Goal: Task Accomplishment & Management: Use online tool/utility

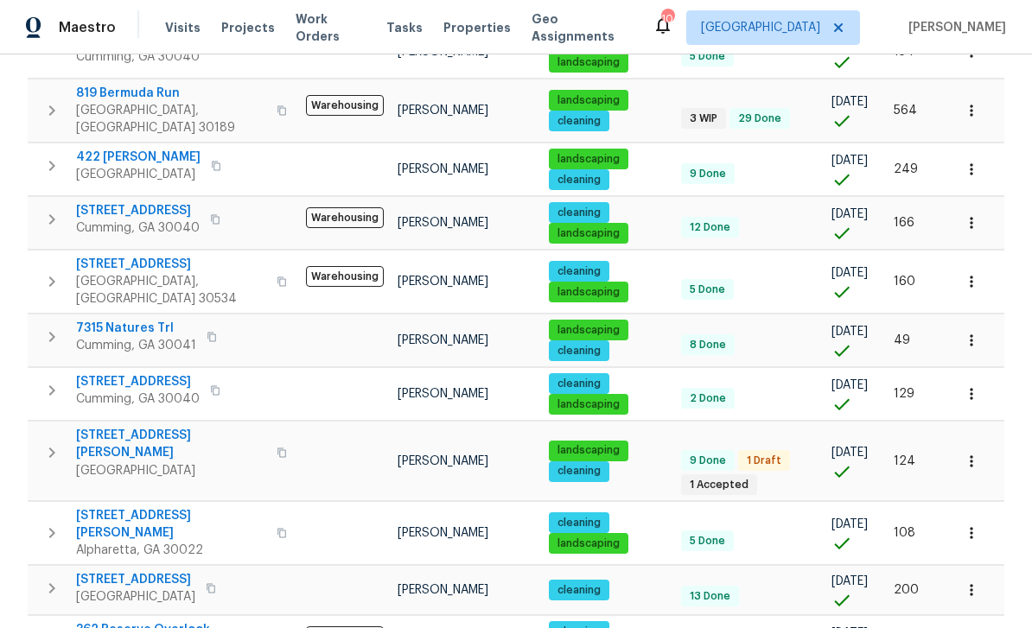
scroll to position [890, 0]
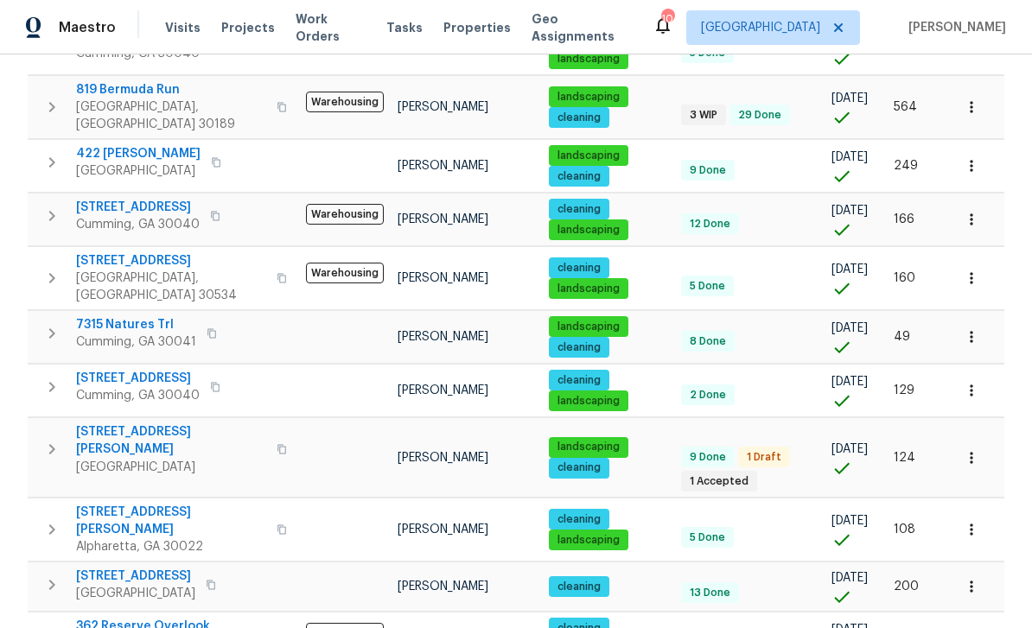
click at [136, 459] on span "[GEOGRAPHIC_DATA]" at bounding box center [171, 467] width 190 height 17
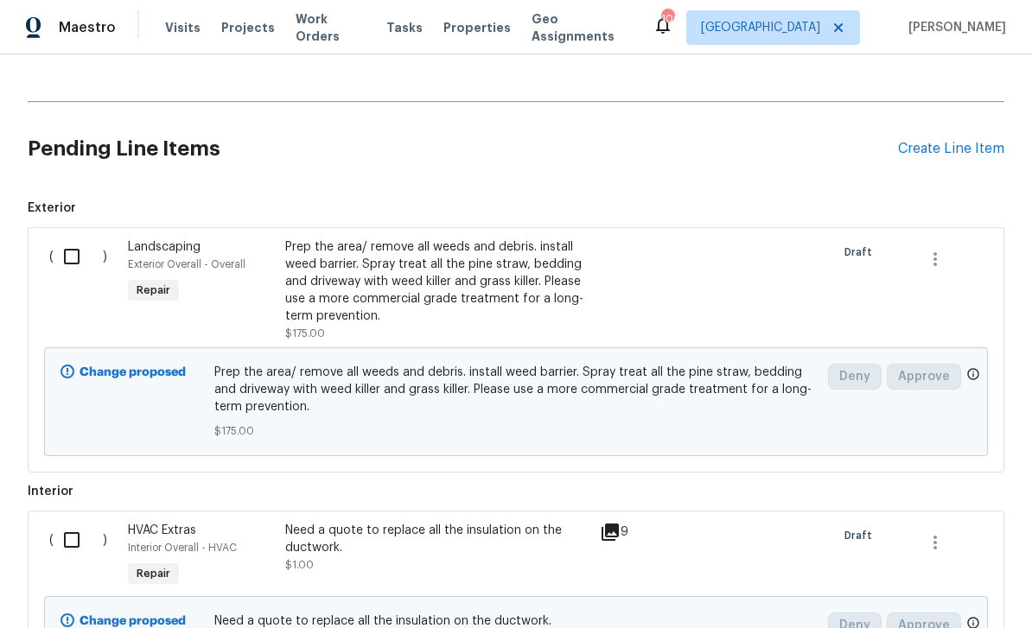
scroll to position [597, 0]
click at [79, 238] on input "checkbox" at bounding box center [78, 256] width 49 height 36
checkbox input "true"
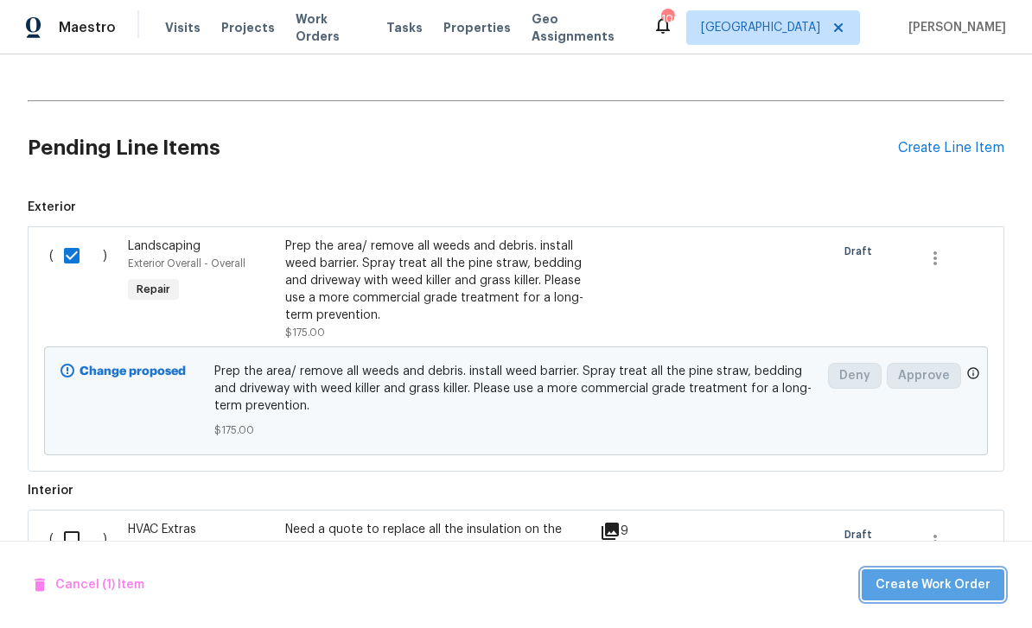
click at [941, 582] on span "Create Work Order" at bounding box center [932, 586] width 115 height 22
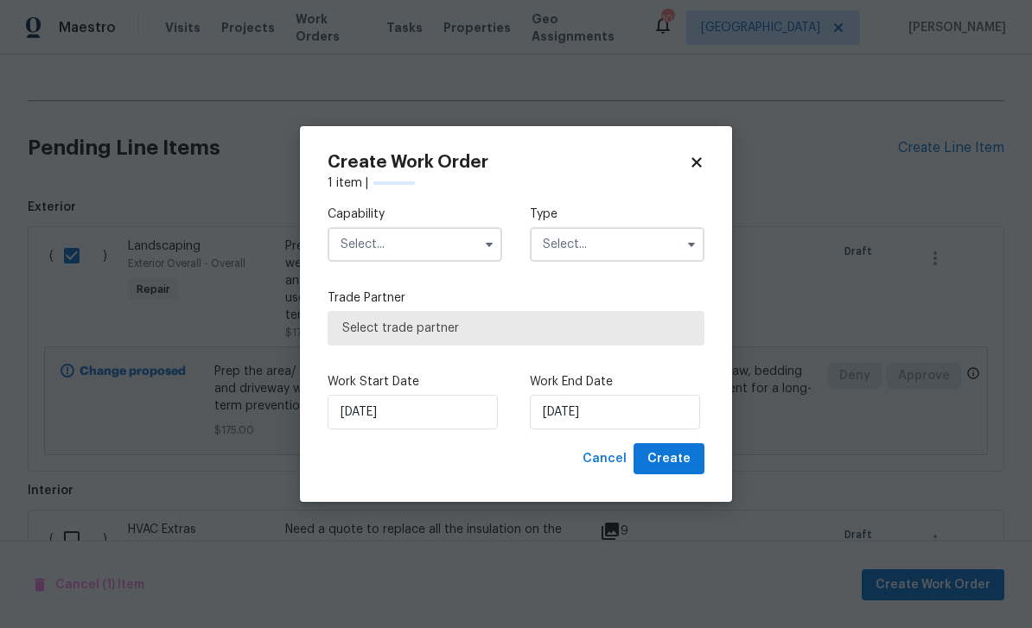
click at [364, 230] on input "text" at bounding box center [414, 244] width 175 height 35
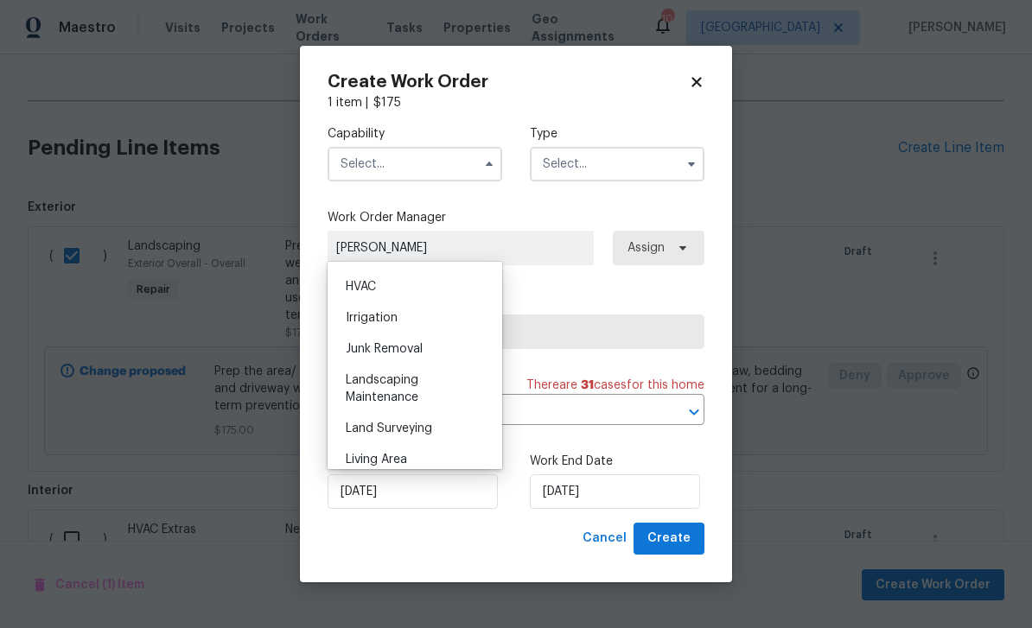
scroll to position [1050, 0]
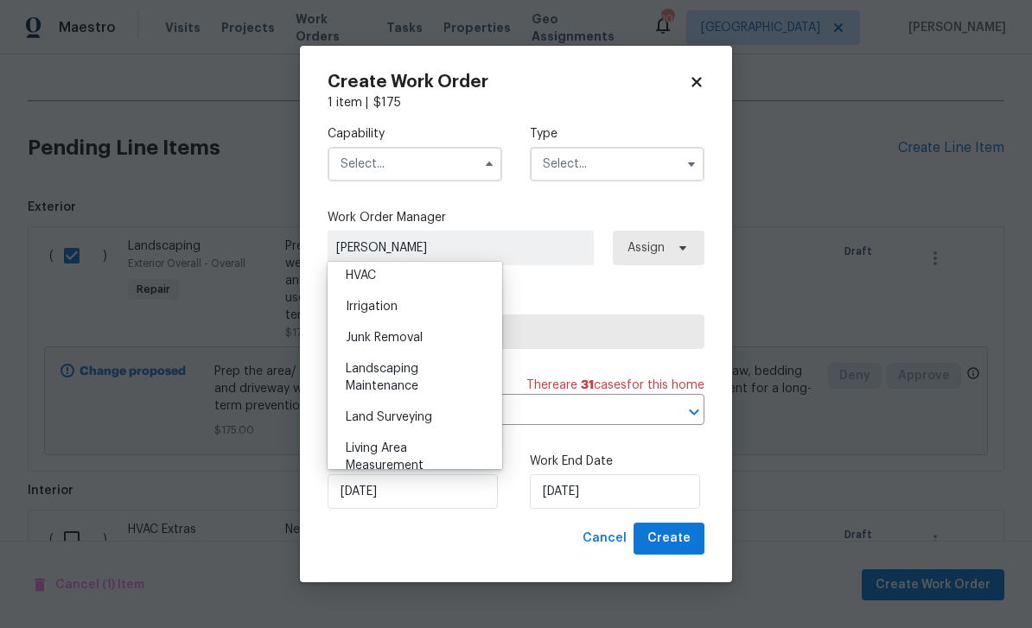
click at [378, 372] on span "Landscaping Maintenance" at bounding box center [382, 377] width 73 height 29
type input "Landscaping Maintenance"
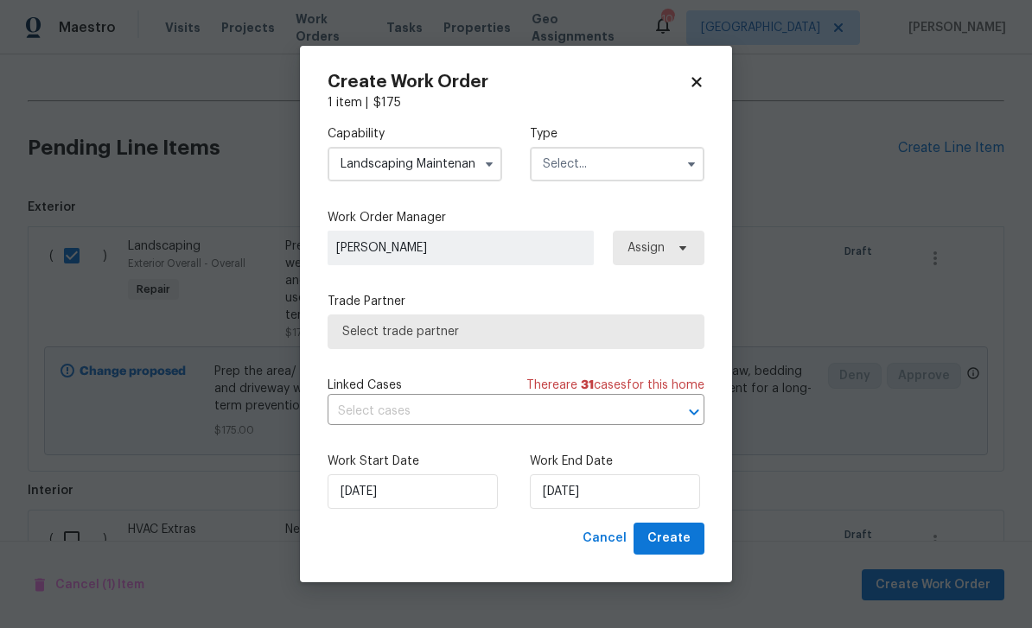
click at [651, 162] on input "text" at bounding box center [617, 164] width 175 height 35
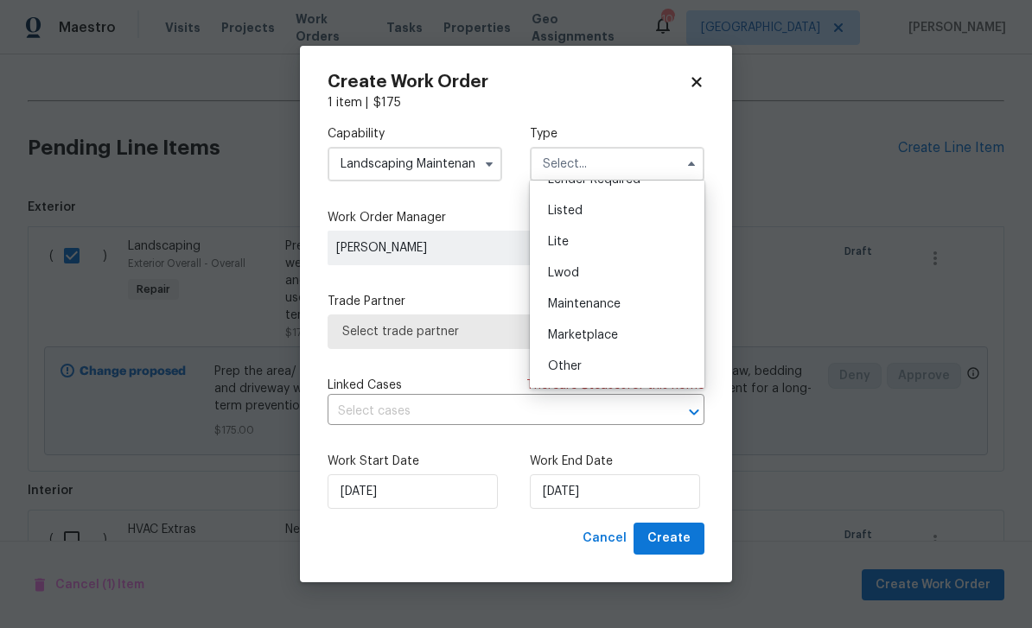
scroll to position [169, 0]
click at [612, 214] on div "Listed" at bounding box center [617, 218] width 166 height 31
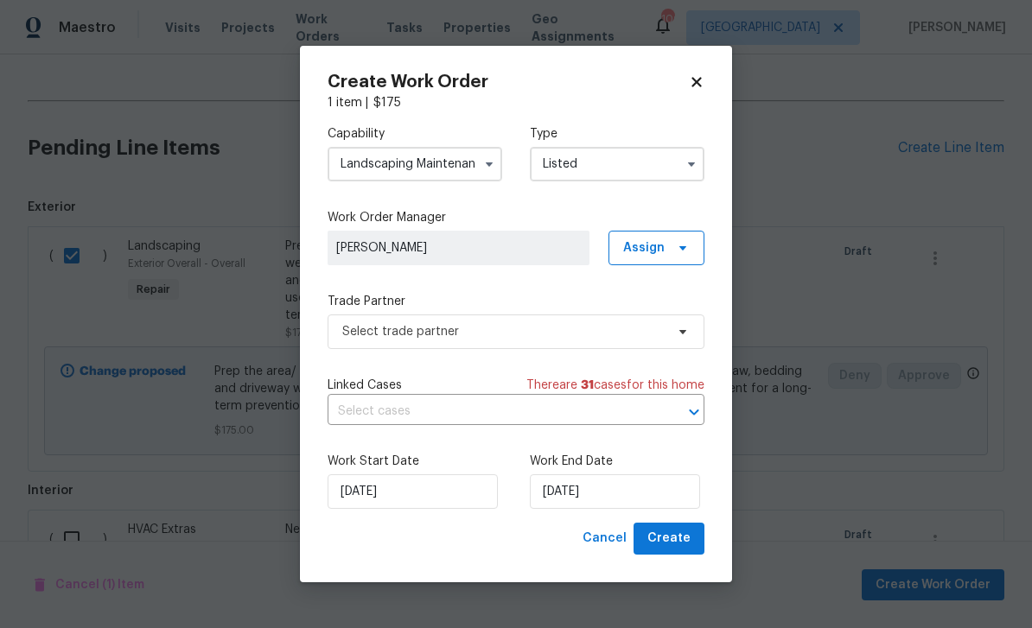
type input "Listed"
click at [648, 242] on span "Assign" at bounding box center [643, 247] width 41 height 17
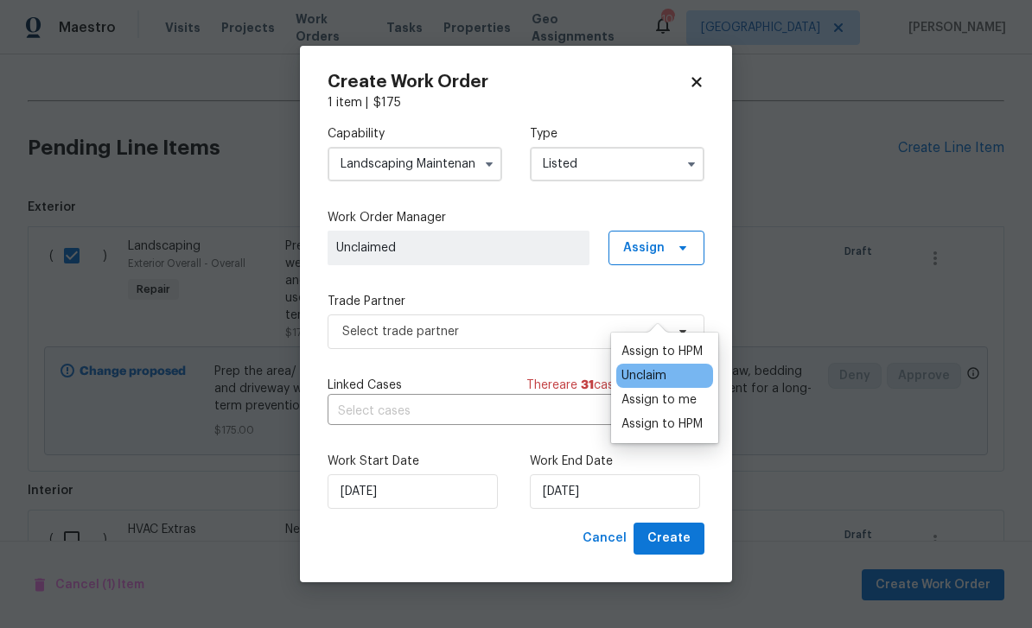
click at [676, 343] on div "Assign to HPM" at bounding box center [661, 351] width 81 height 17
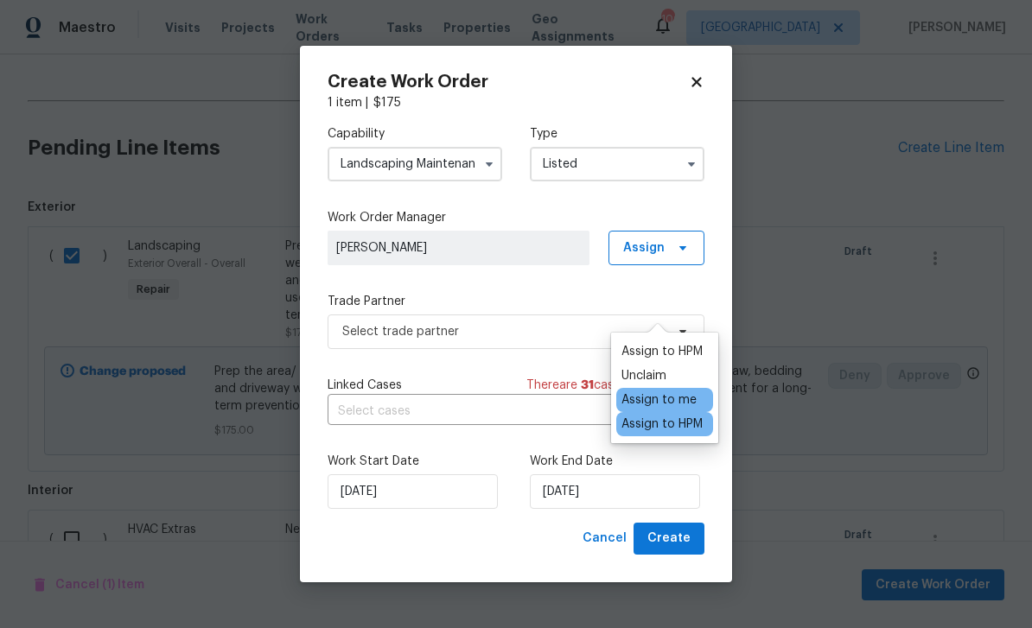
click at [657, 343] on div "Assign to HPM" at bounding box center [661, 351] width 81 height 17
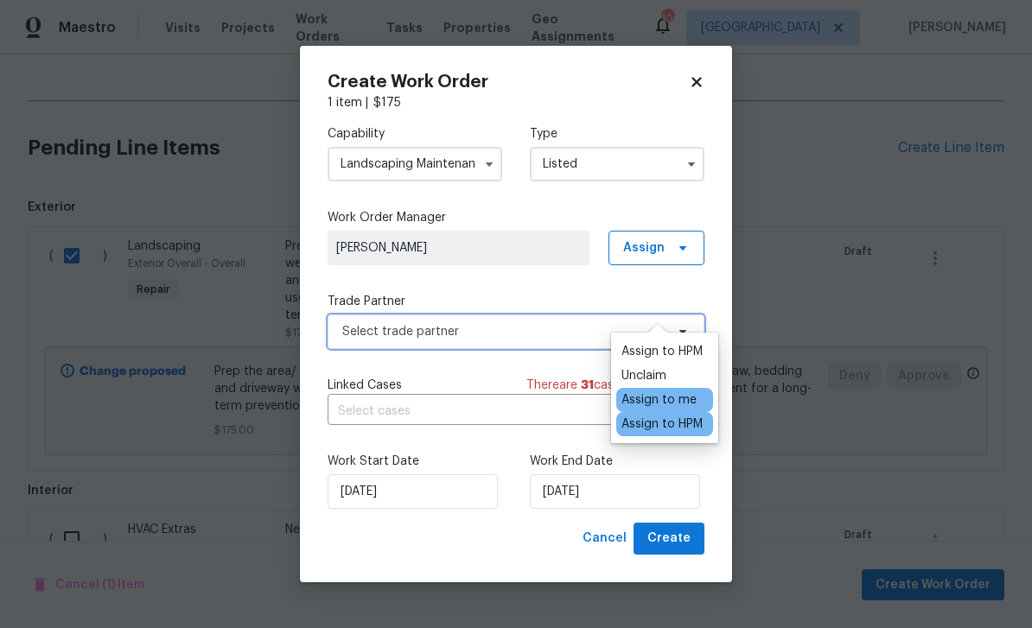
click at [543, 326] on span "Select trade partner" at bounding box center [503, 331] width 322 height 17
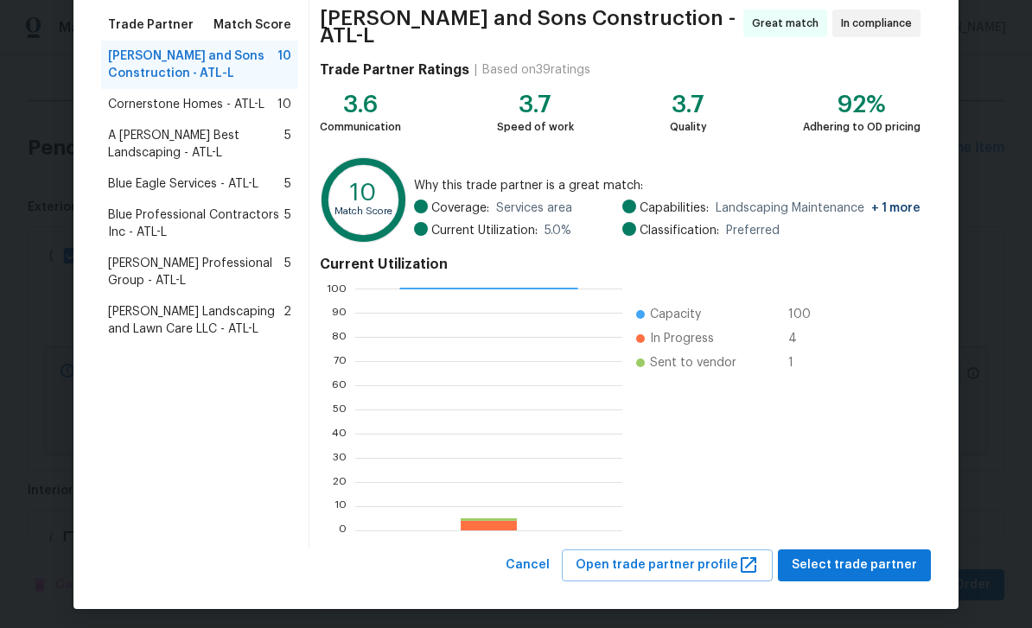
scroll to position [134, 0]
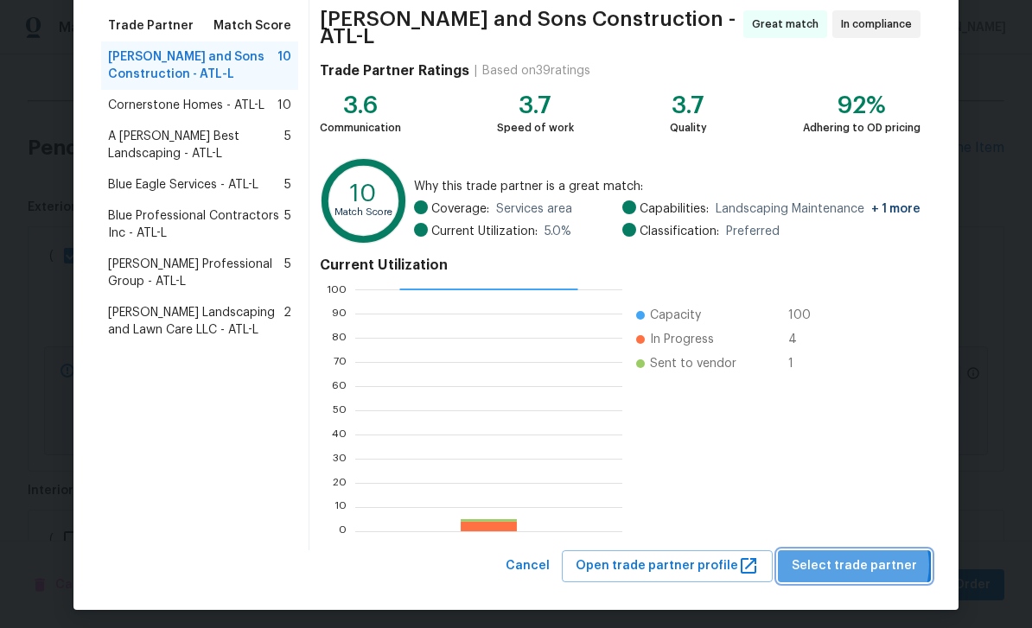
click at [862, 558] on span "Select trade partner" at bounding box center [854, 567] width 125 height 22
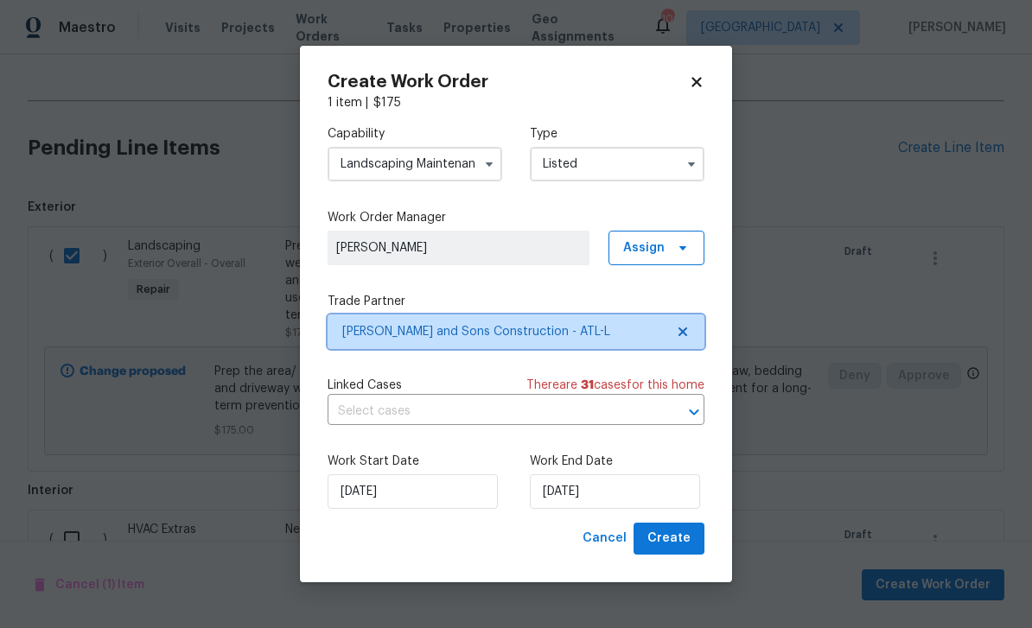
scroll to position [0, 0]
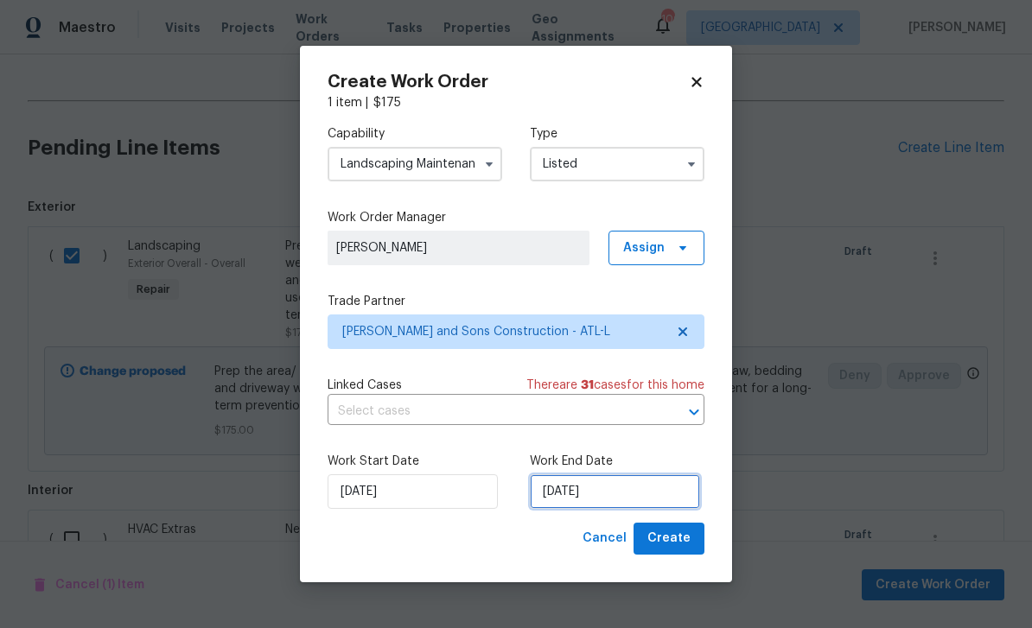
click at [660, 496] on input "8/25/2025" at bounding box center [615, 491] width 170 height 35
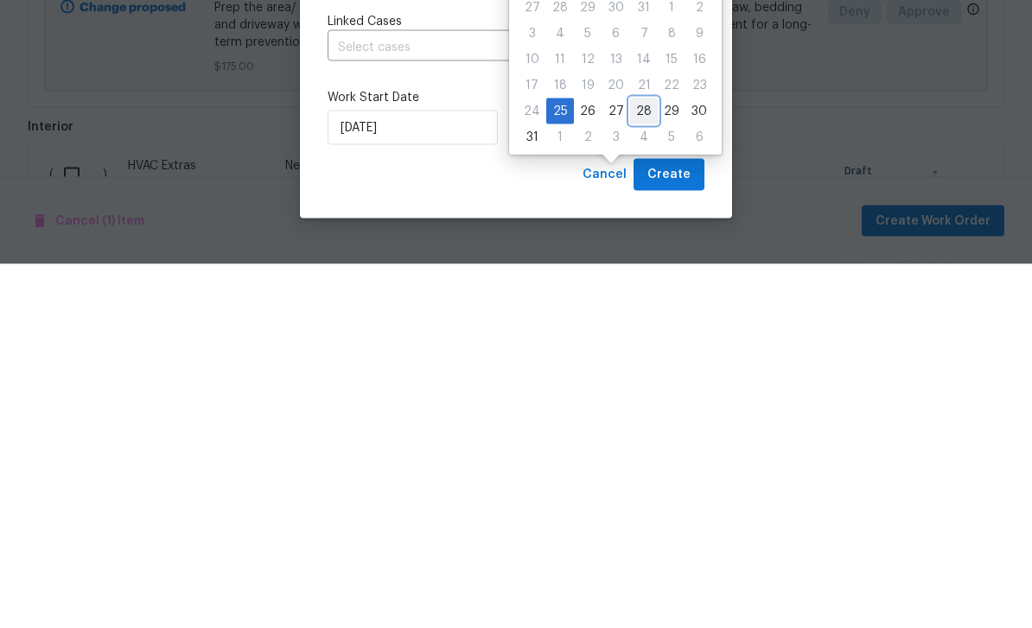
click at [641, 463] on div "28" at bounding box center [644, 475] width 28 height 24
type input "8/28/2025"
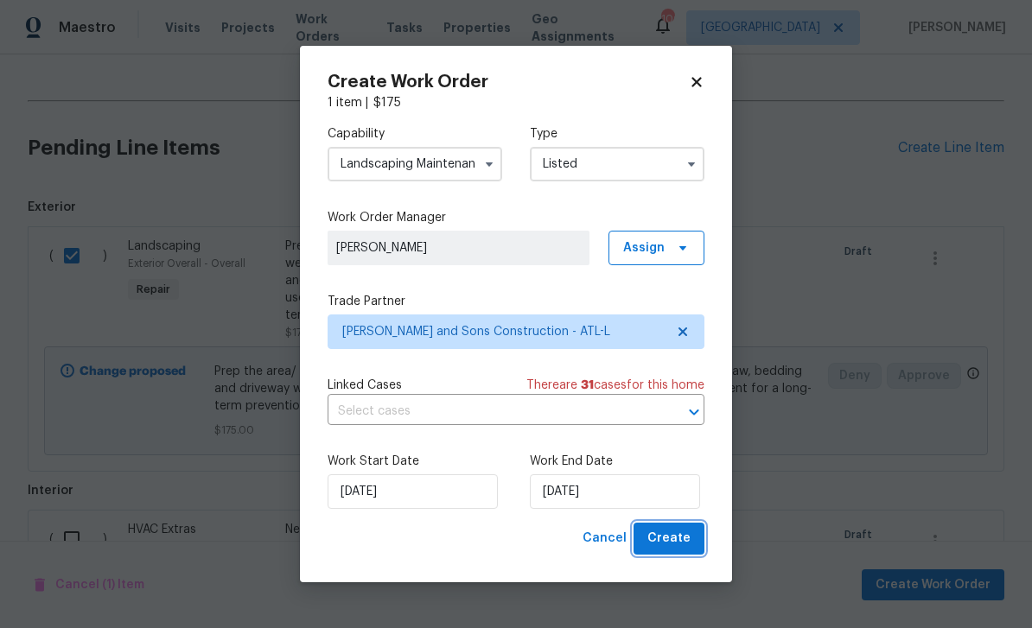
click at [676, 534] on span "Create" at bounding box center [668, 539] width 43 height 22
checkbox input "false"
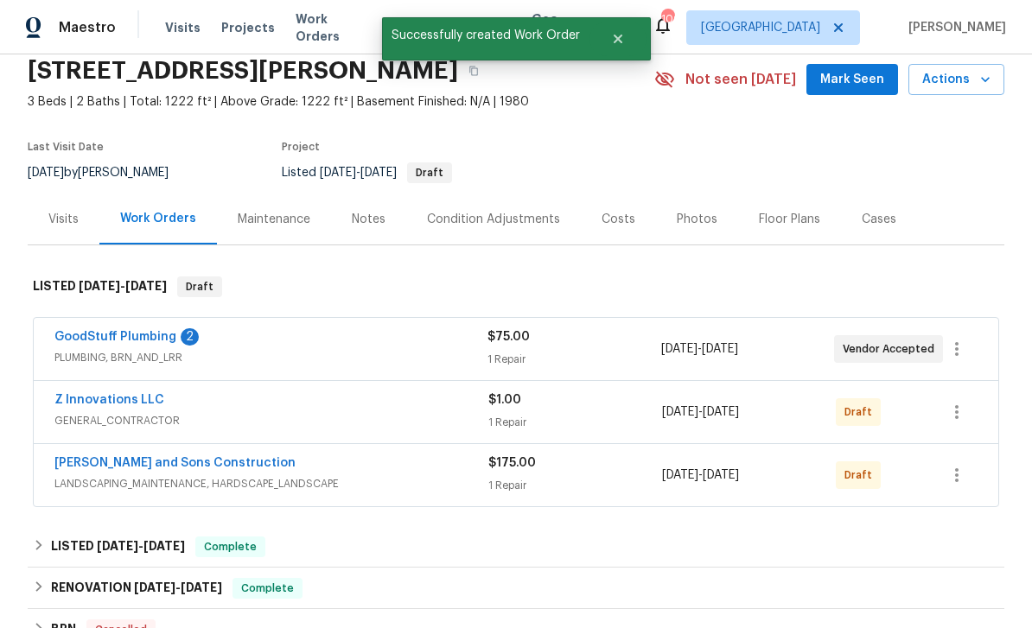
scroll to position [72, 0]
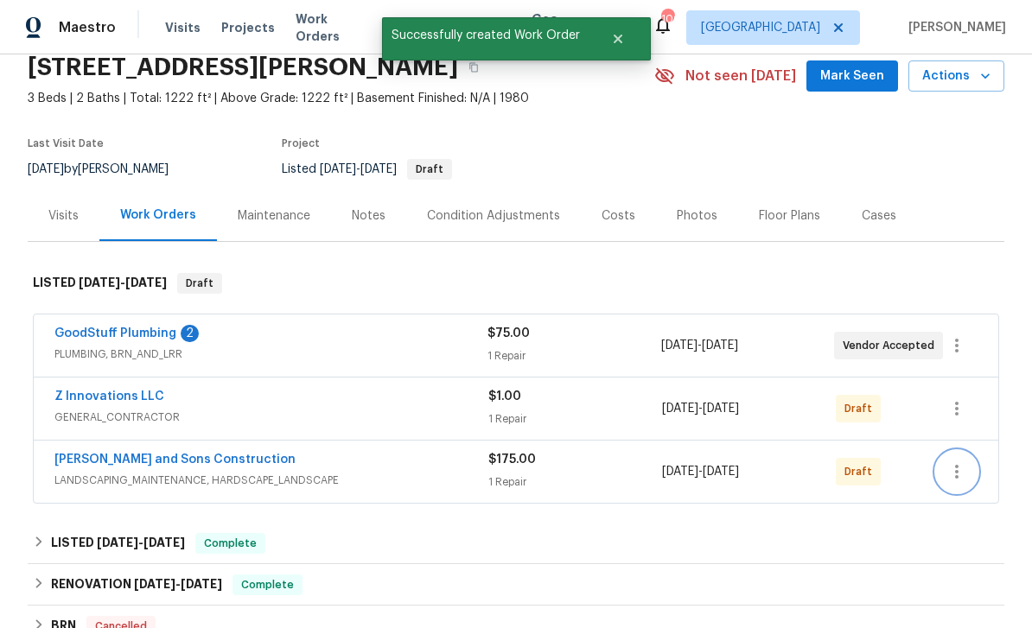
click at [963, 461] on icon "button" at bounding box center [956, 471] width 21 height 21
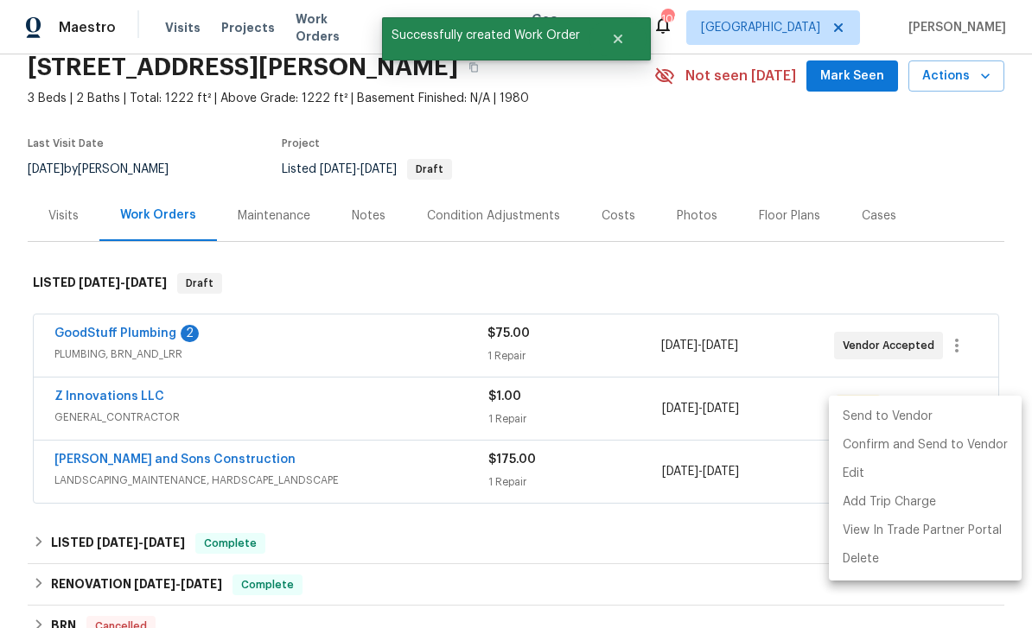
click at [920, 423] on li "Send to Vendor" at bounding box center [925, 417] width 193 height 29
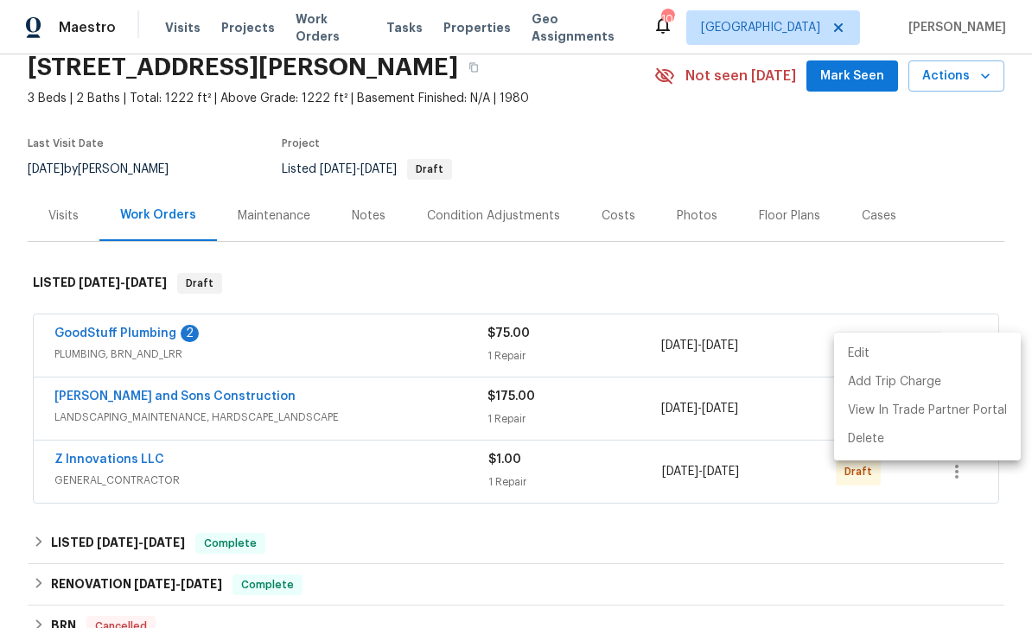
click at [1005, 219] on div at bounding box center [516, 314] width 1032 height 628
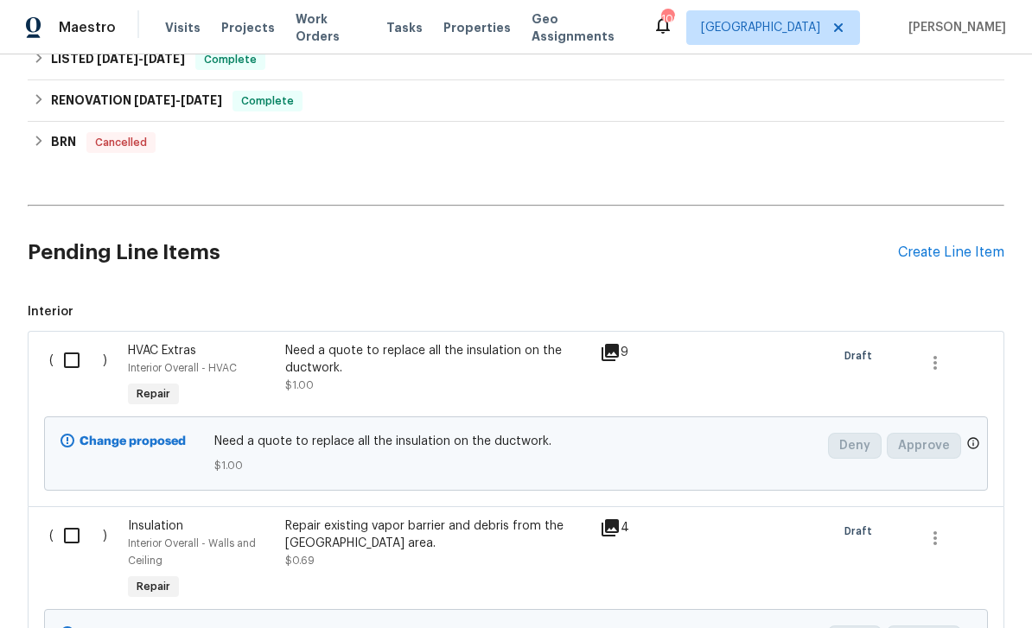
scroll to position [607, 0]
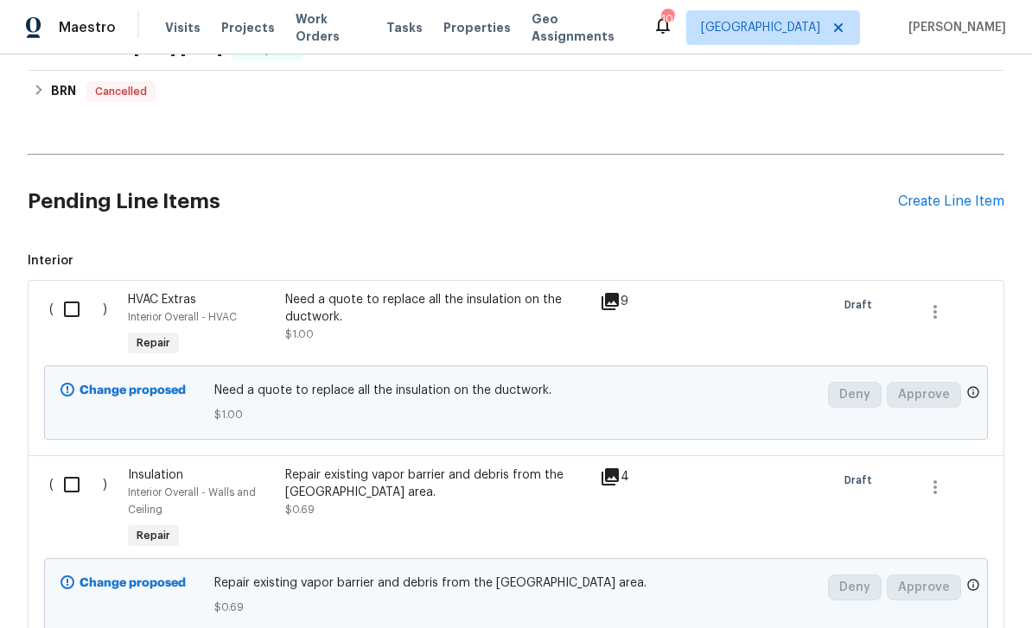
click at [78, 291] on input "checkbox" at bounding box center [78, 309] width 49 height 36
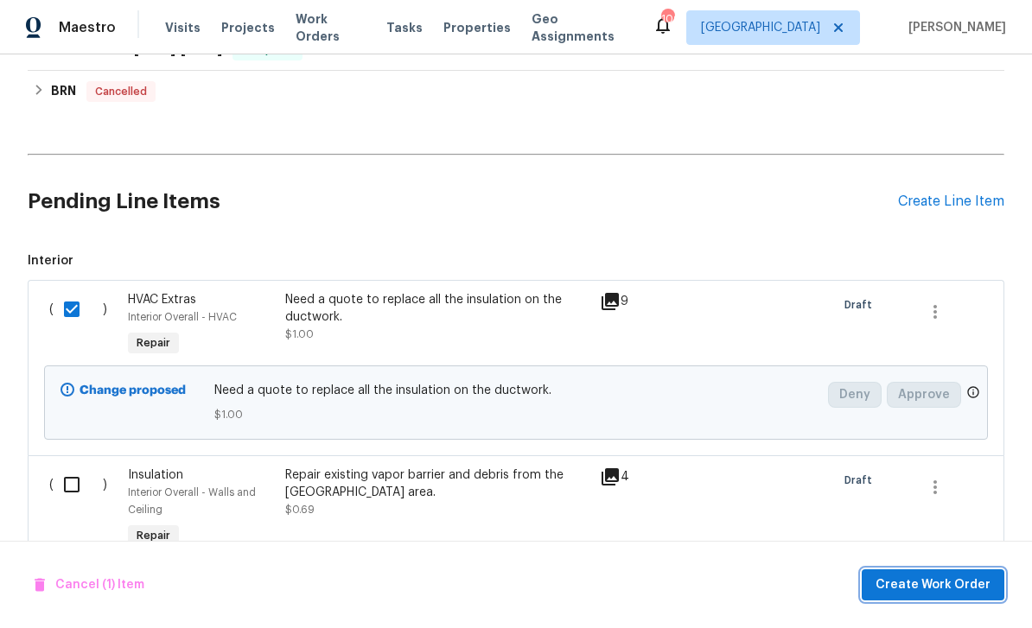
click at [940, 586] on span "Create Work Order" at bounding box center [932, 586] width 115 height 22
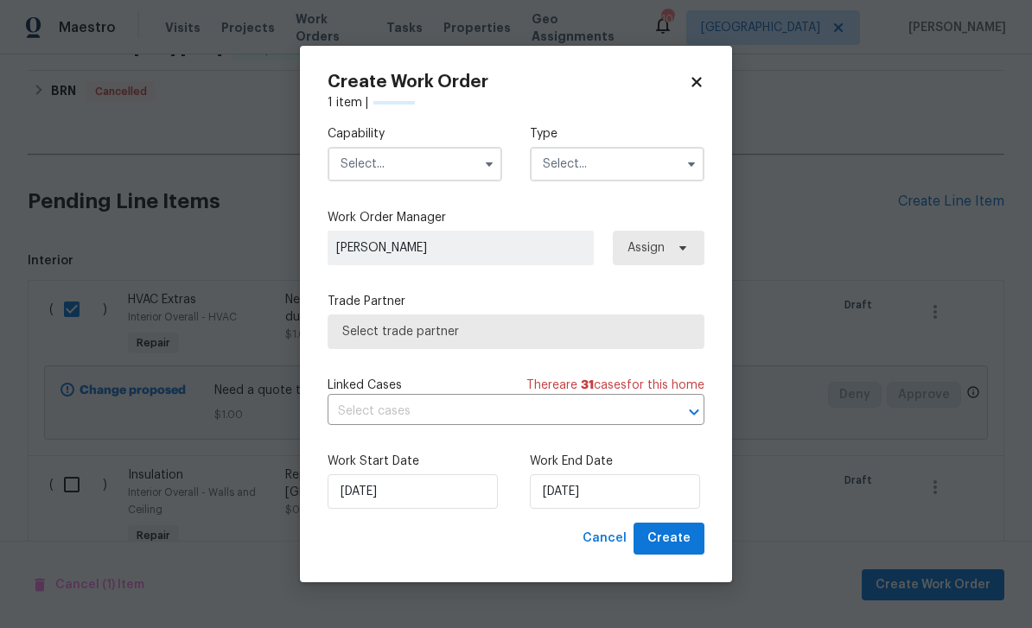
checkbox input "false"
click at [391, 166] on input "text" at bounding box center [414, 164] width 175 height 35
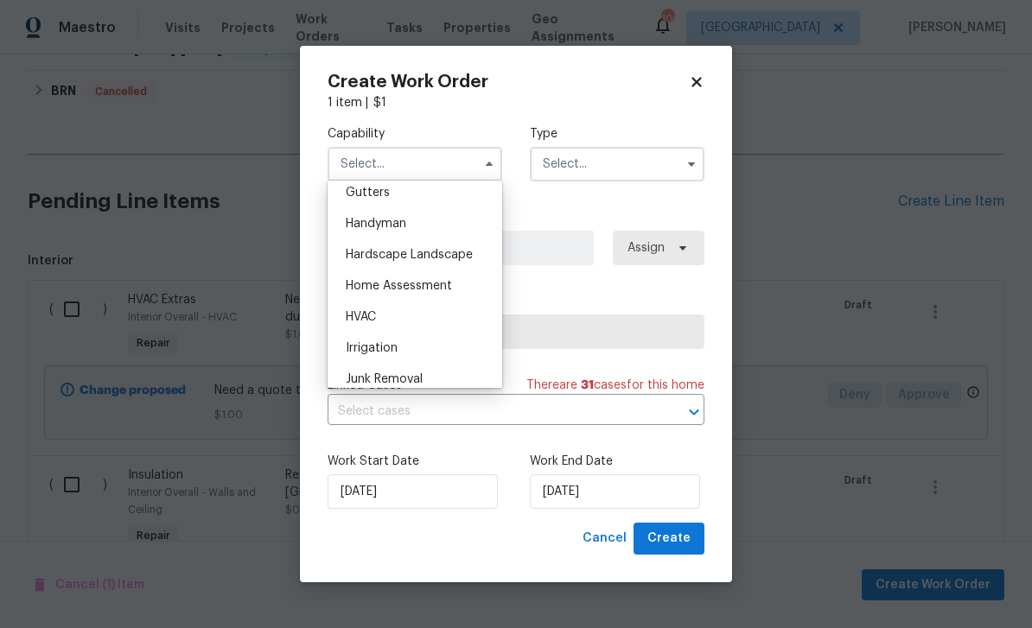
scroll to position [964, 0]
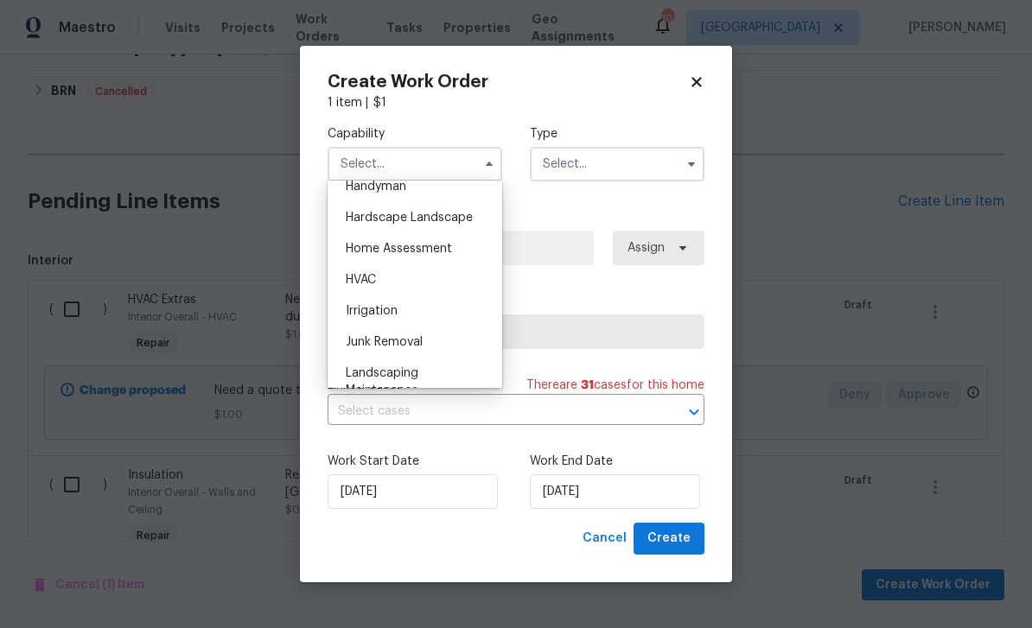
click at [366, 278] on span "HVAC" at bounding box center [361, 280] width 30 height 12
type input "HVAC"
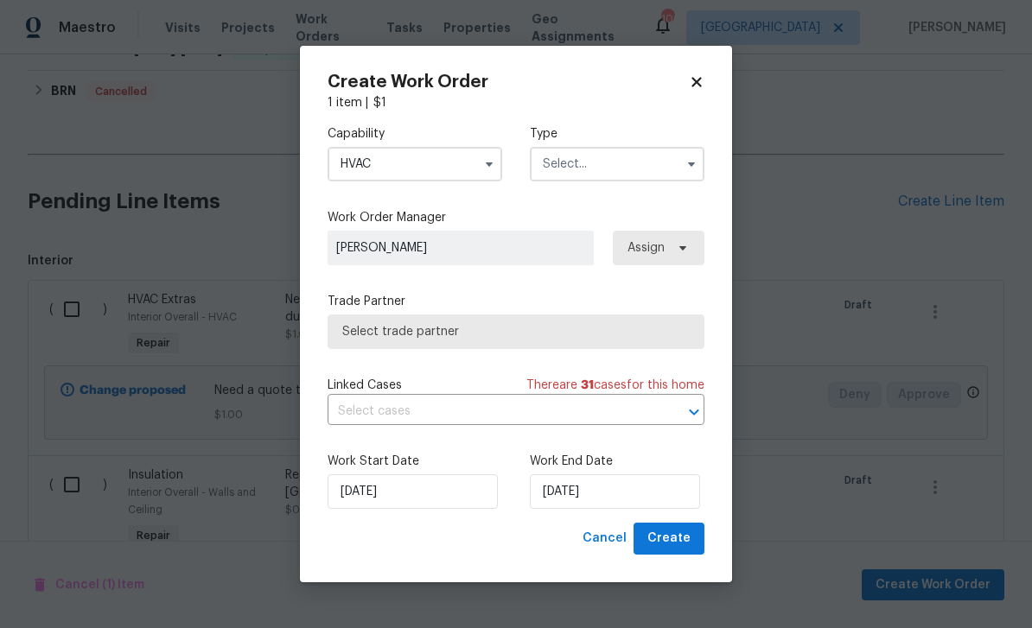
click at [655, 154] on input "text" at bounding box center [617, 164] width 175 height 35
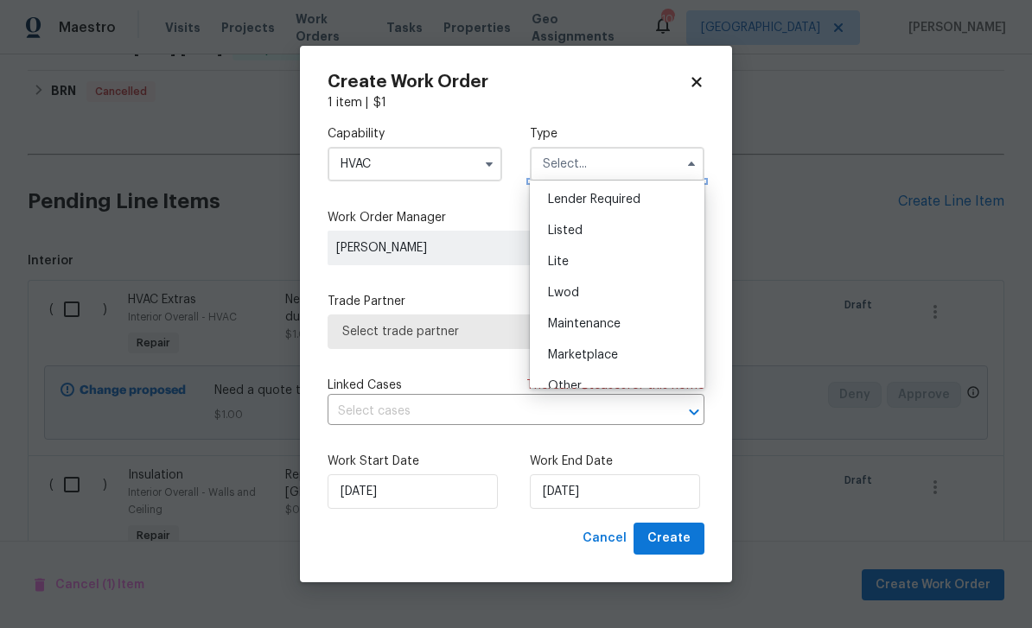
scroll to position [152, 0]
click at [630, 232] on div "Listed" at bounding box center [617, 234] width 166 height 31
type input "Listed"
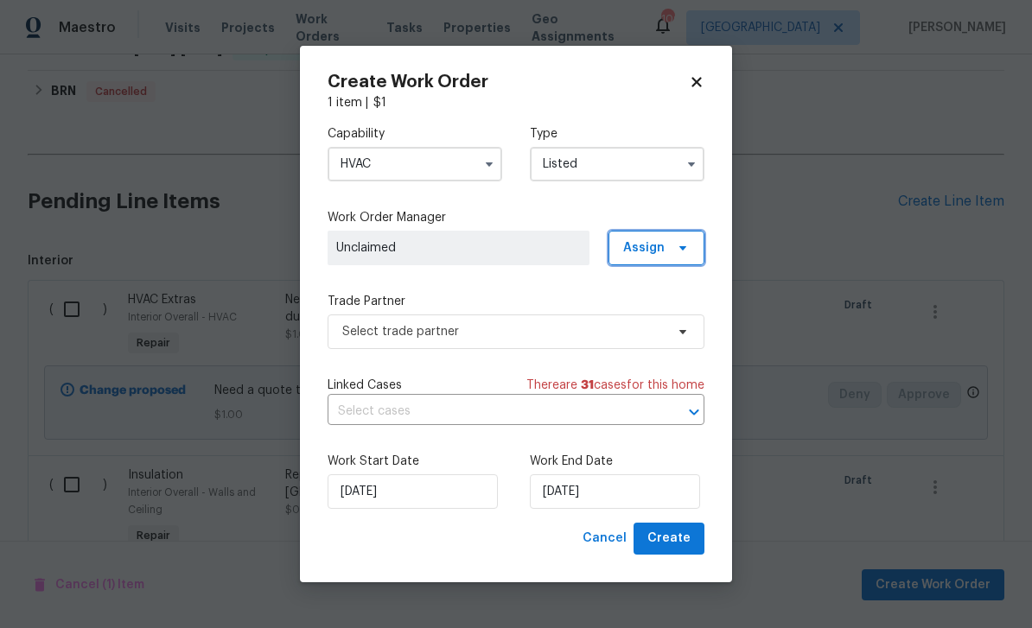
click at [650, 248] on span "Assign" at bounding box center [643, 247] width 41 height 17
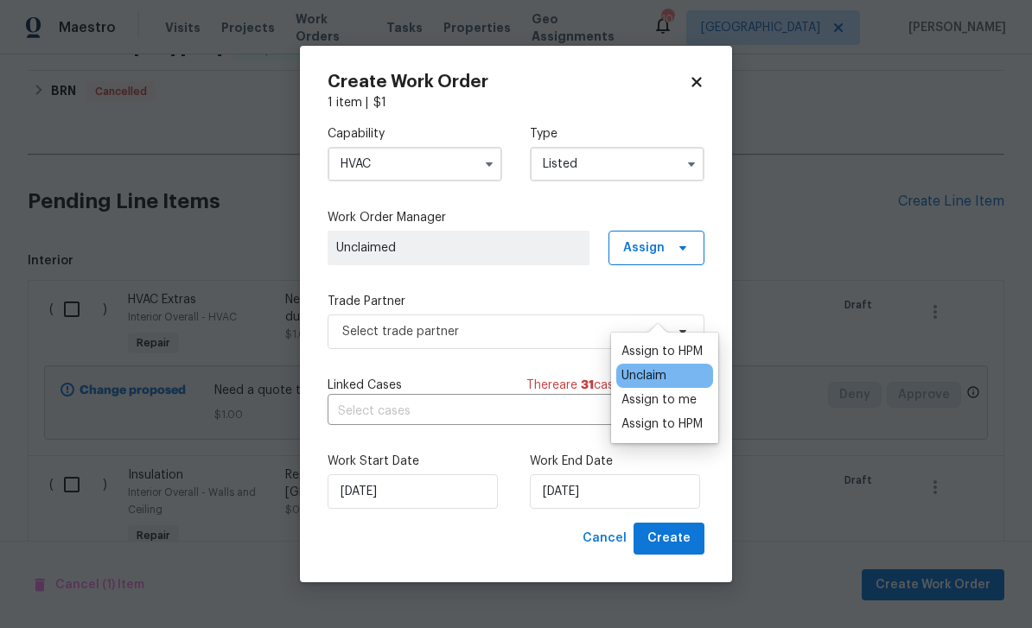
click at [661, 343] on div "Assign to HPM" at bounding box center [661, 351] width 81 height 17
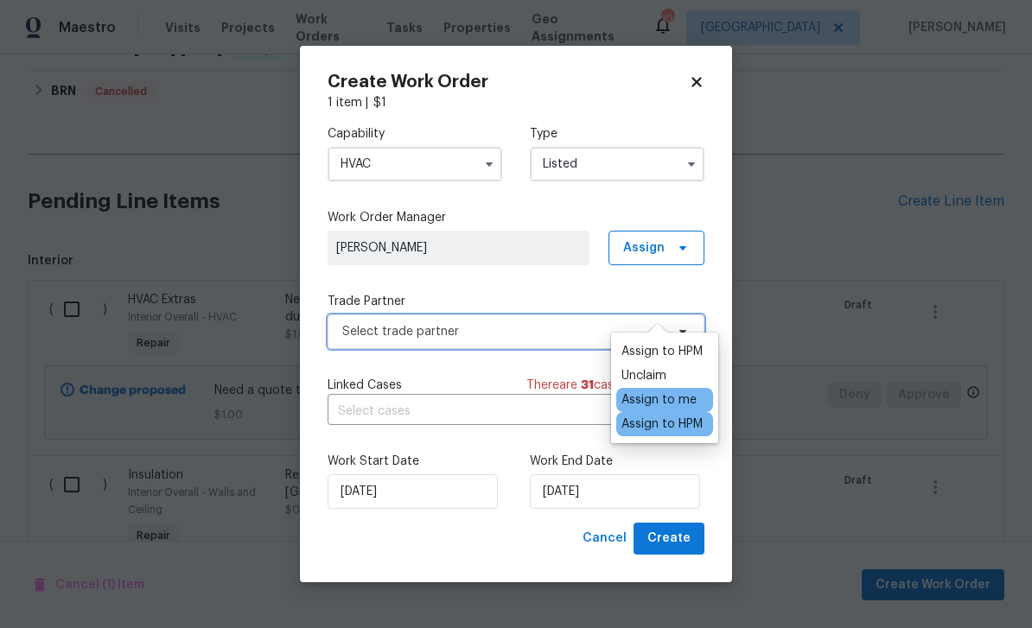
click at [543, 333] on span "Select trade partner" at bounding box center [503, 331] width 322 height 17
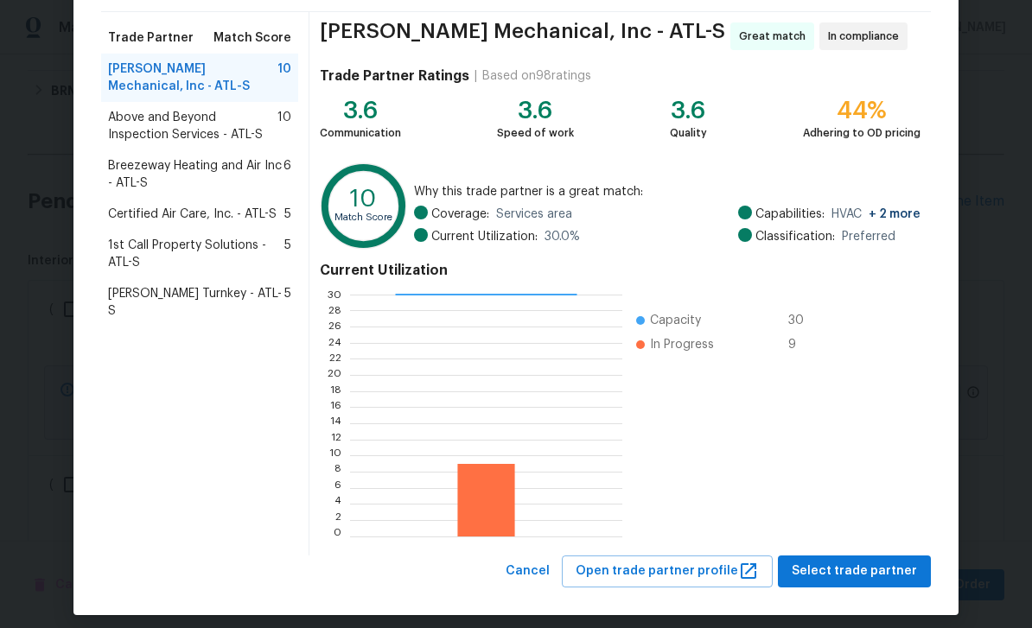
scroll to position [124, 0]
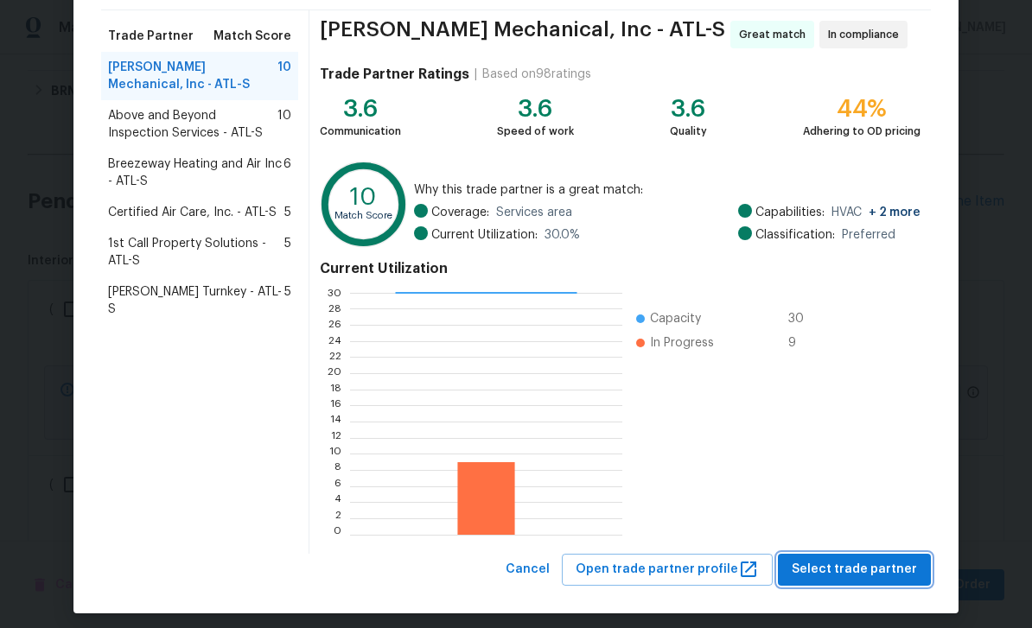
click at [875, 569] on span "Select trade partner" at bounding box center [854, 570] width 125 height 22
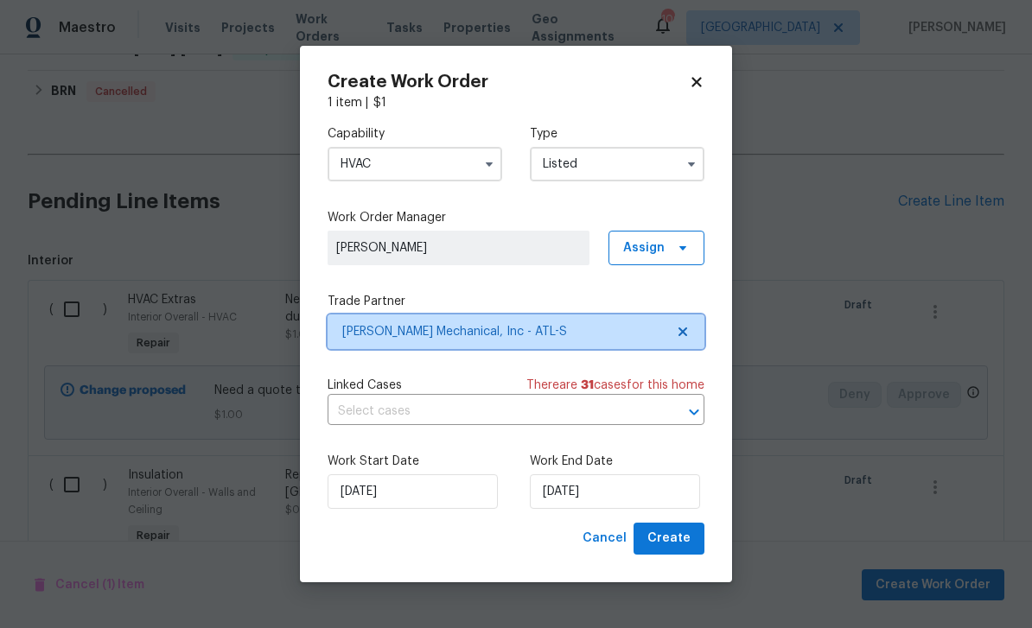
scroll to position [0, 0]
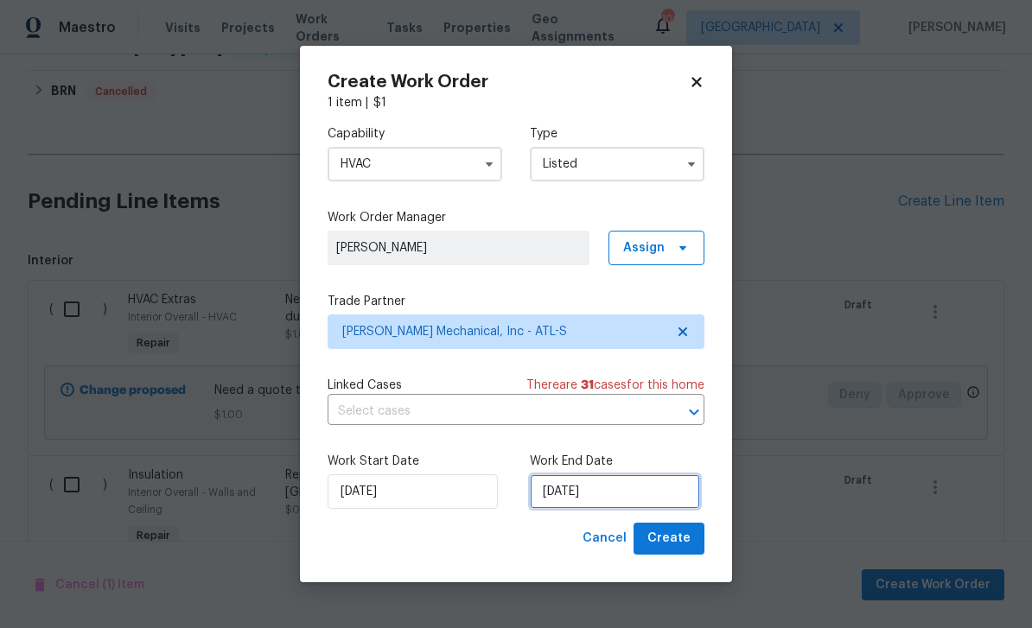
click at [627, 492] on input "8/25/2025" at bounding box center [615, 491] width 170 height 35
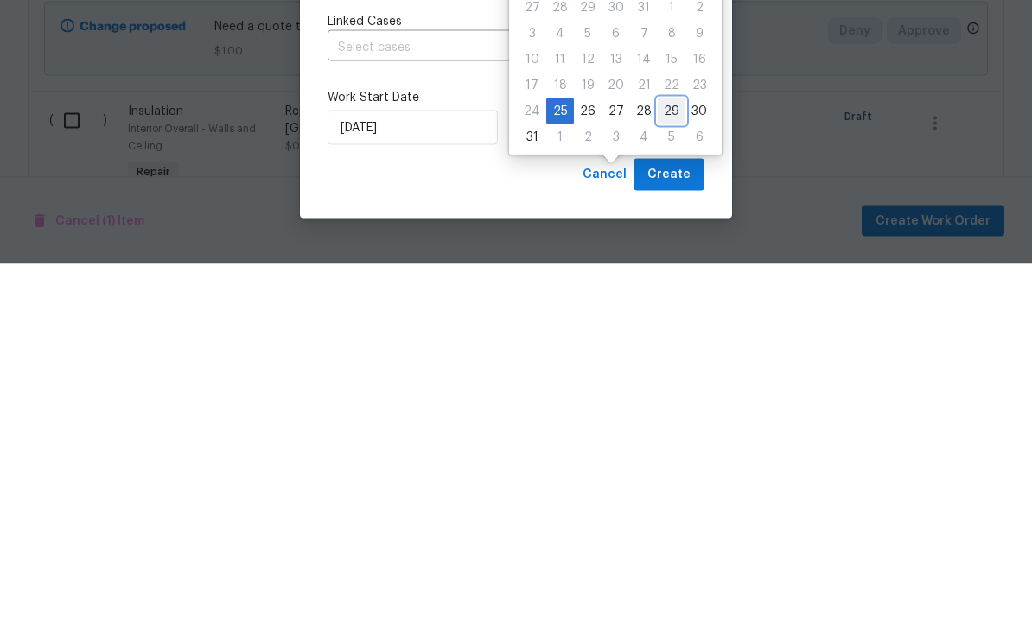
click at [658, 463] on div "29" at bounding box center [672, 475] width 28 height 24
type input "8/29/2025"
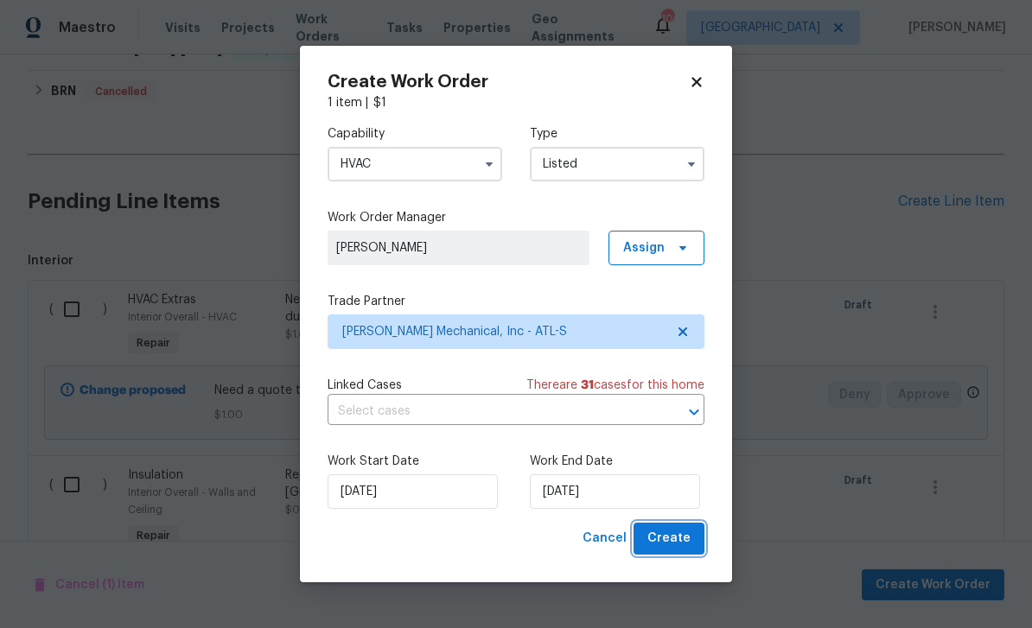
click at [673, 531] on span "Create" at bounding box center [668, 539] width 43 height 22
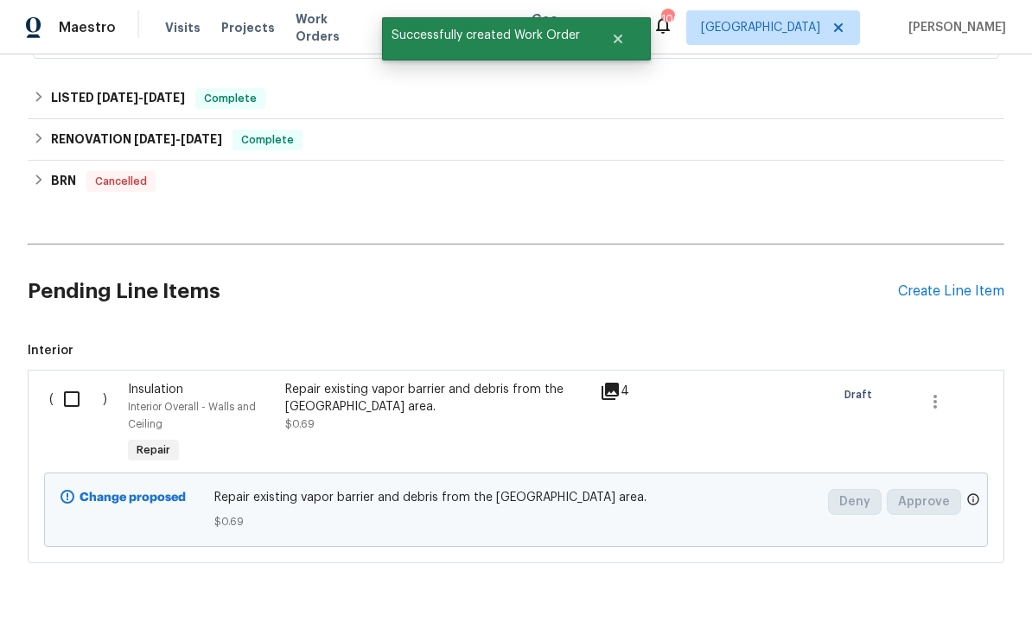
scroll to position [578, 0]
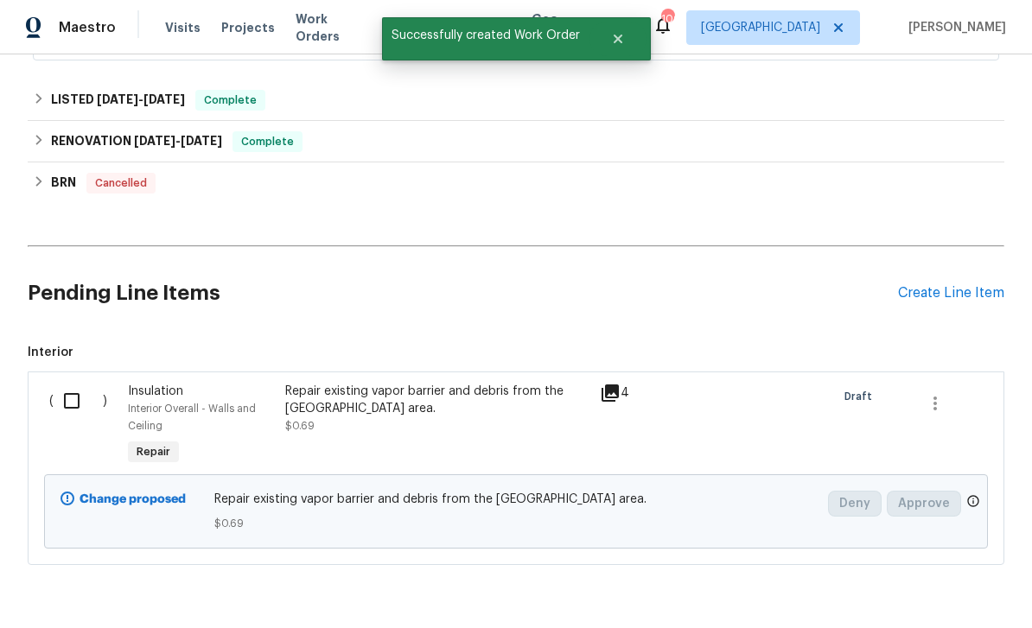
click at [69, 383] on input "checkbox" at bounding box center [78, 401] width 49 height 36
checkbox input "true"
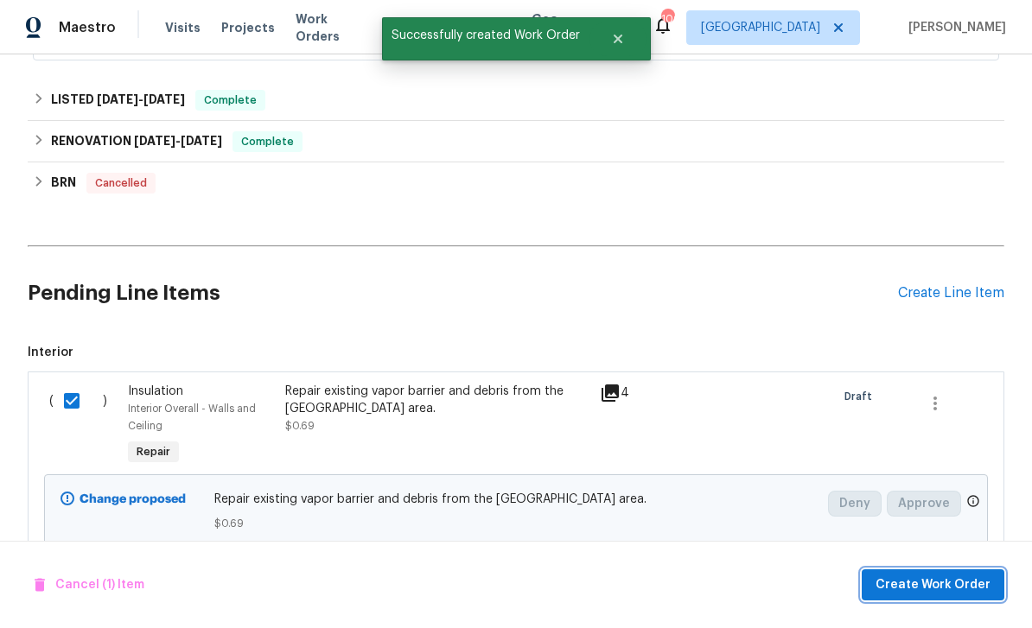
click at [906, 595] on button "Create Work Order" at bounding box center [933, 585] width 143 height 32
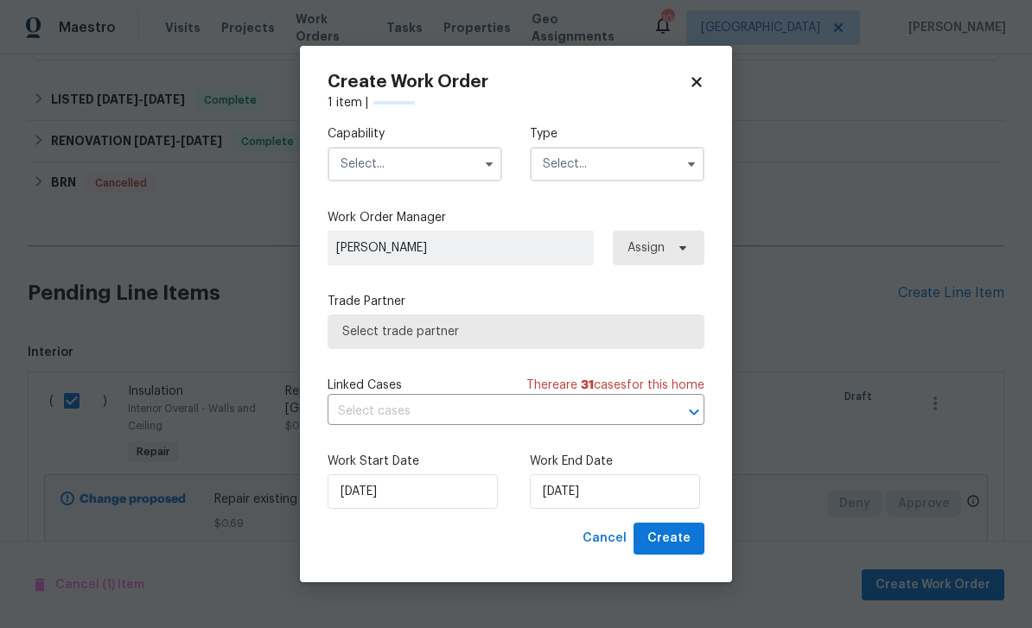
click at [364, 160] on input "text" at bounding box center [414, 164] width 175 height 35
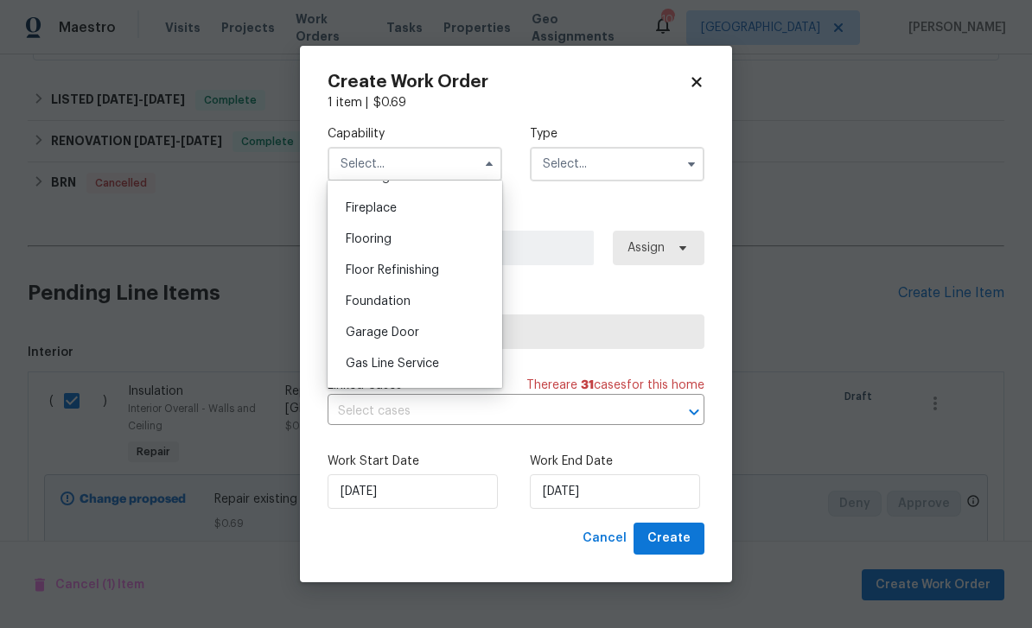
scroll to position [631, 0]
click at [375, 301] on span "Foundation" at bounding box center [378, 302] width 65 height 12
type input "Foundation"
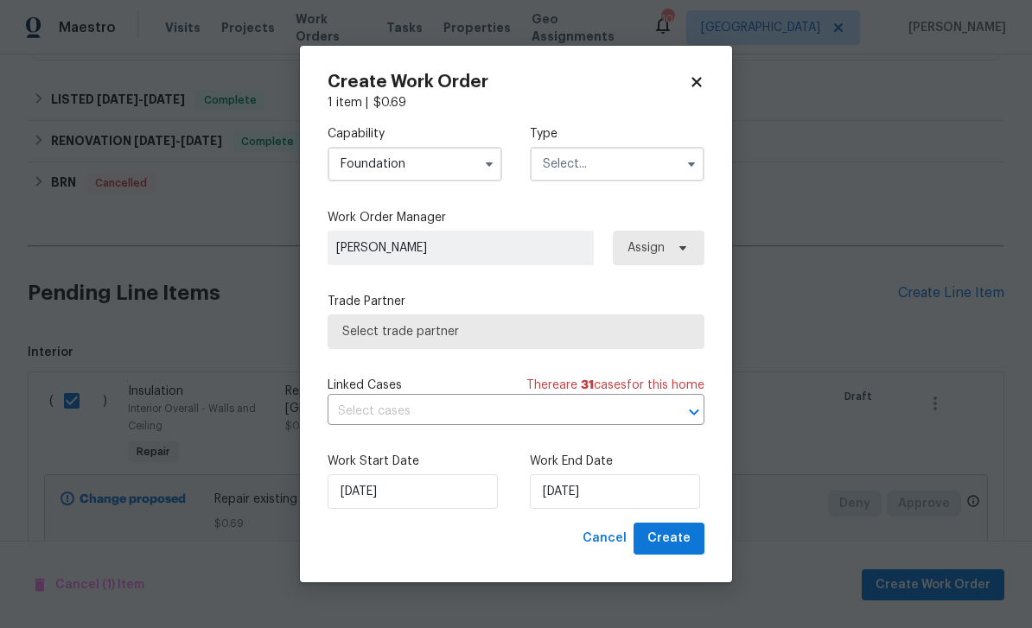
click at [665, 154] on input "text" at bounding box center [617, 164] width 175 height 35
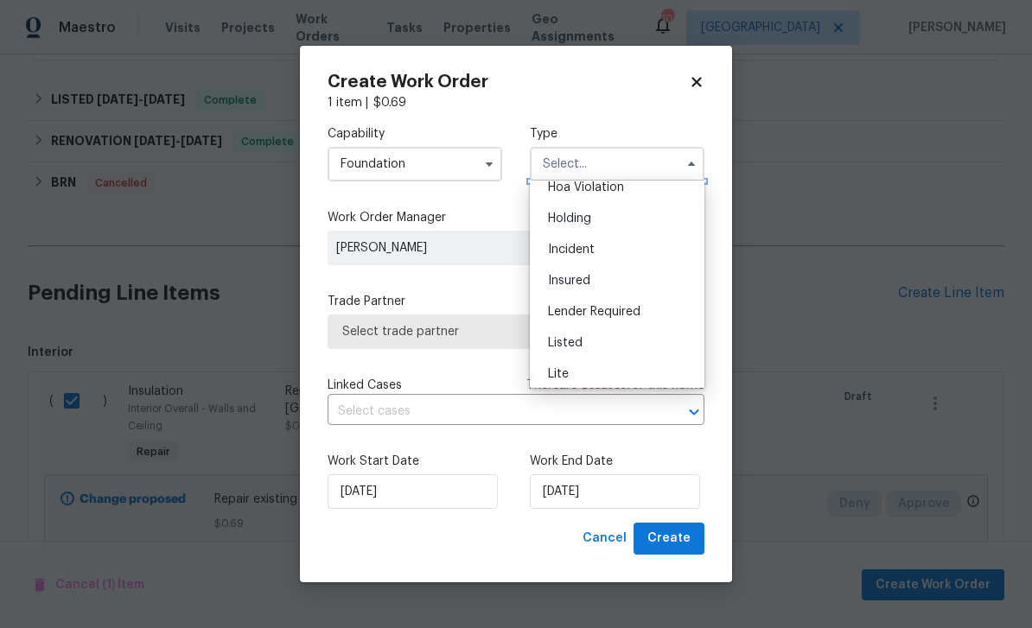
scroll to position [96, 0]
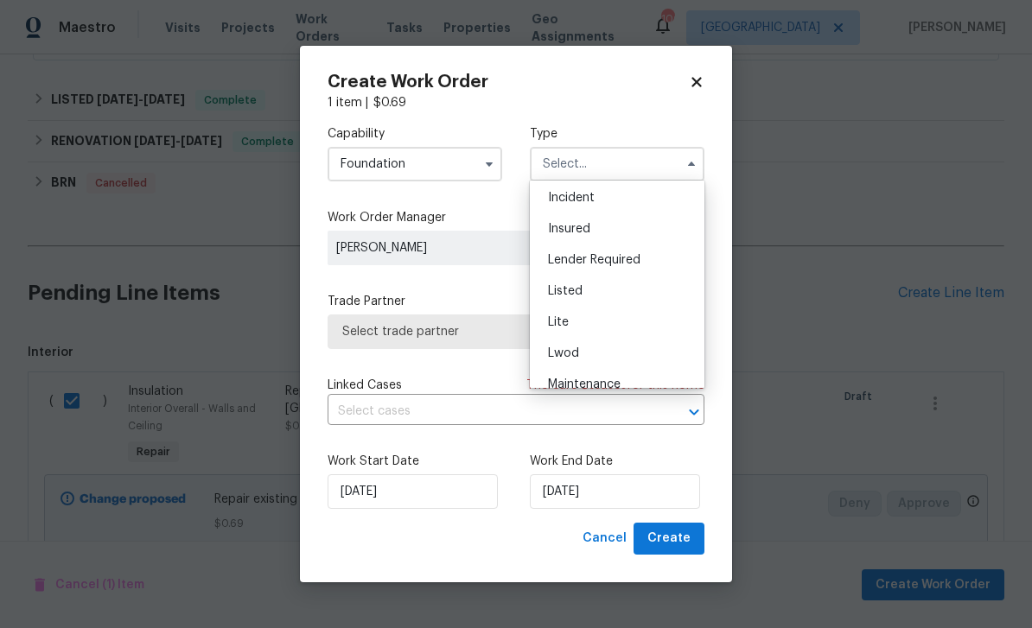
click at [658, 290] on div "Listed" at bounding box center [617, 291] width 166 height 31
type input "Listed"
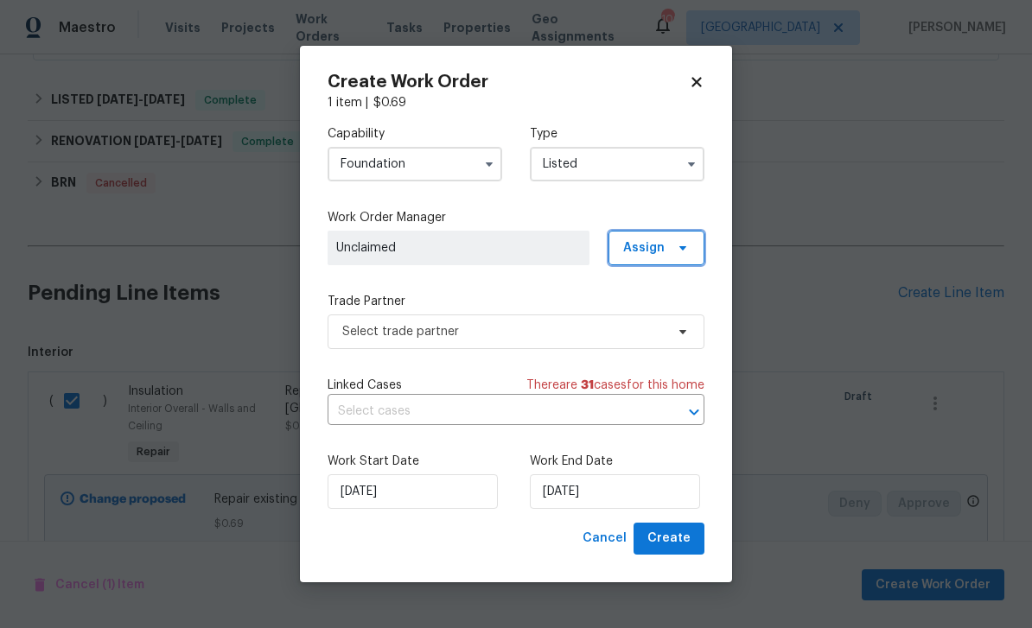
click at [657, 244] on span "Assign" at bounding box center [643, 247] width 41 height 17
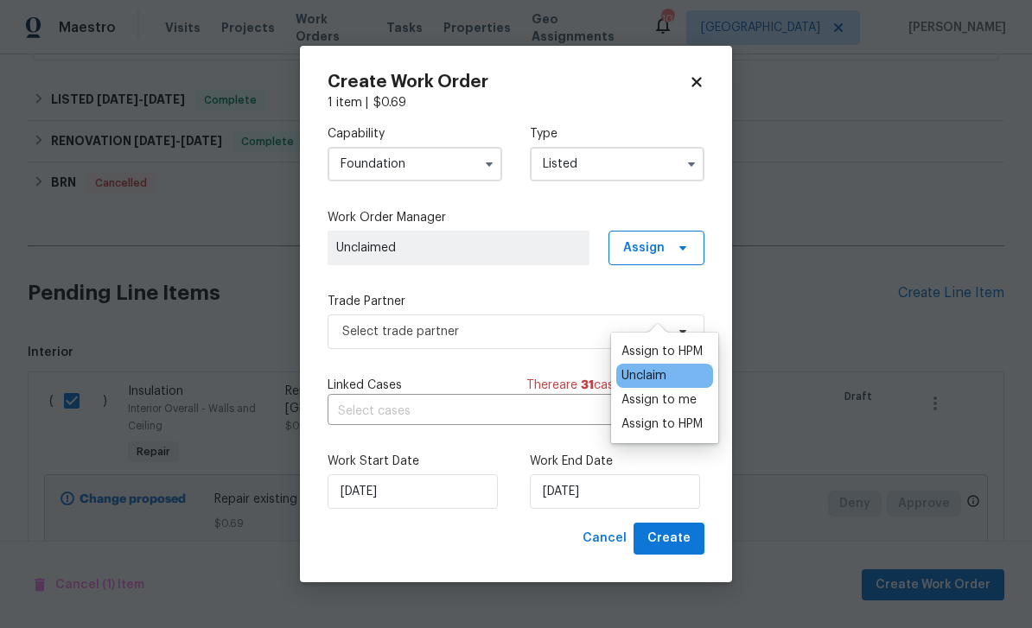
click at [689, 343] on div "Assign to HPM" at bounding box center [661, 351] width 81 height 17
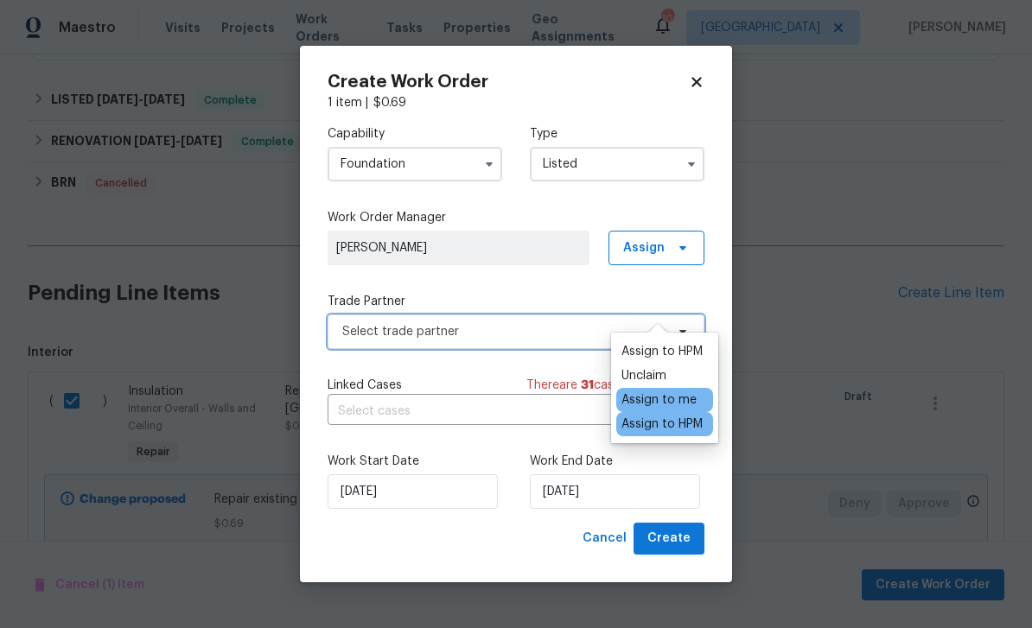
click at [547, 330] on span "Select trade partner" at bounding box center [503, 331] width 322 height 17
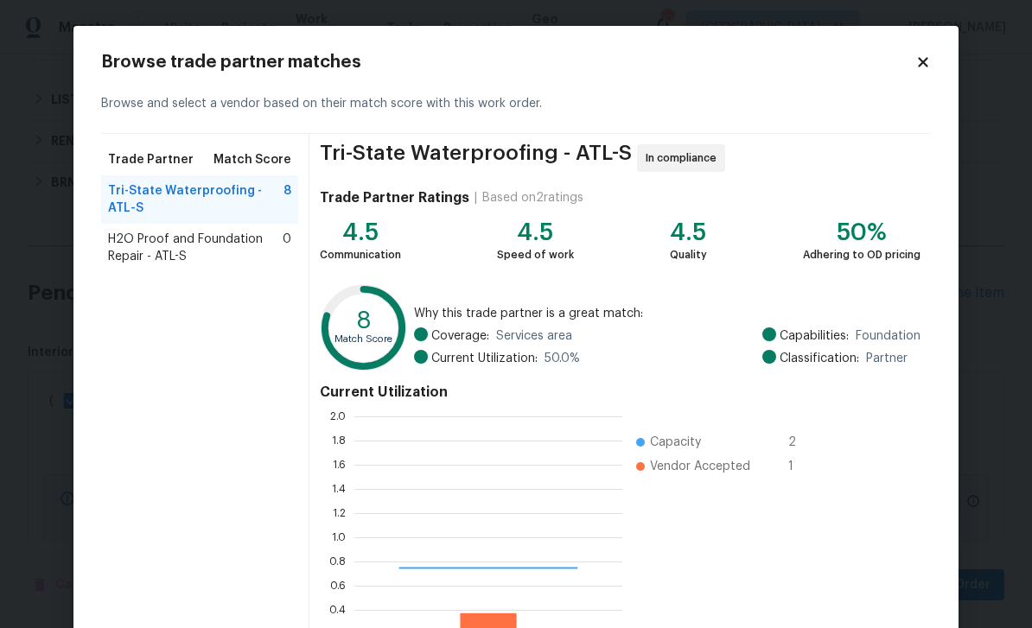
scroll to position [242, 268]
click at [140, 245] on span "H2O Proof and Foundation Repair - ATL-S" at bounding box center [195, 248] width 175 height 35
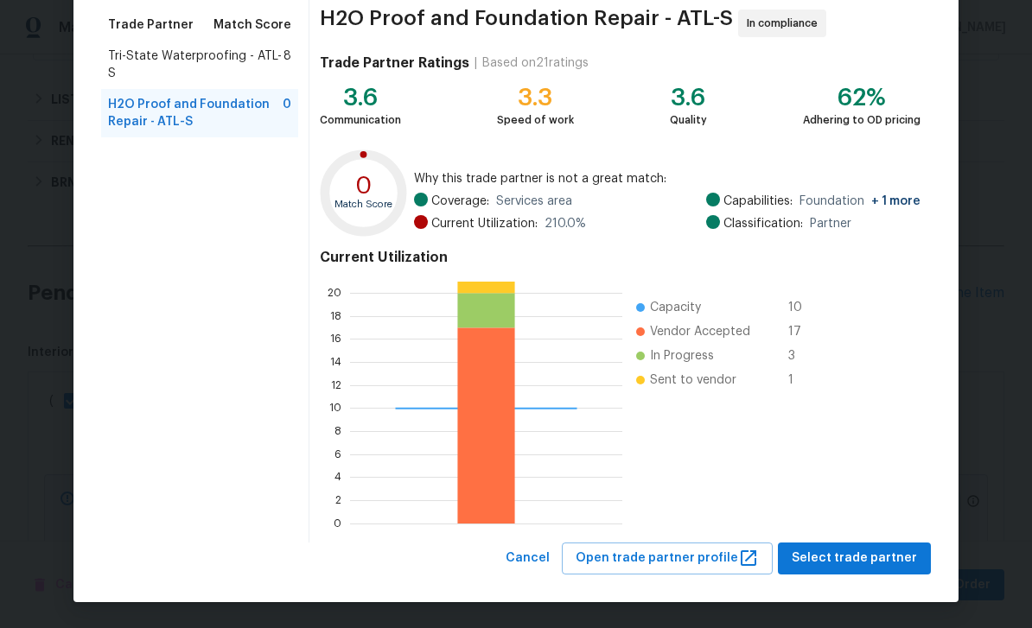
scroll to position [134, 0]
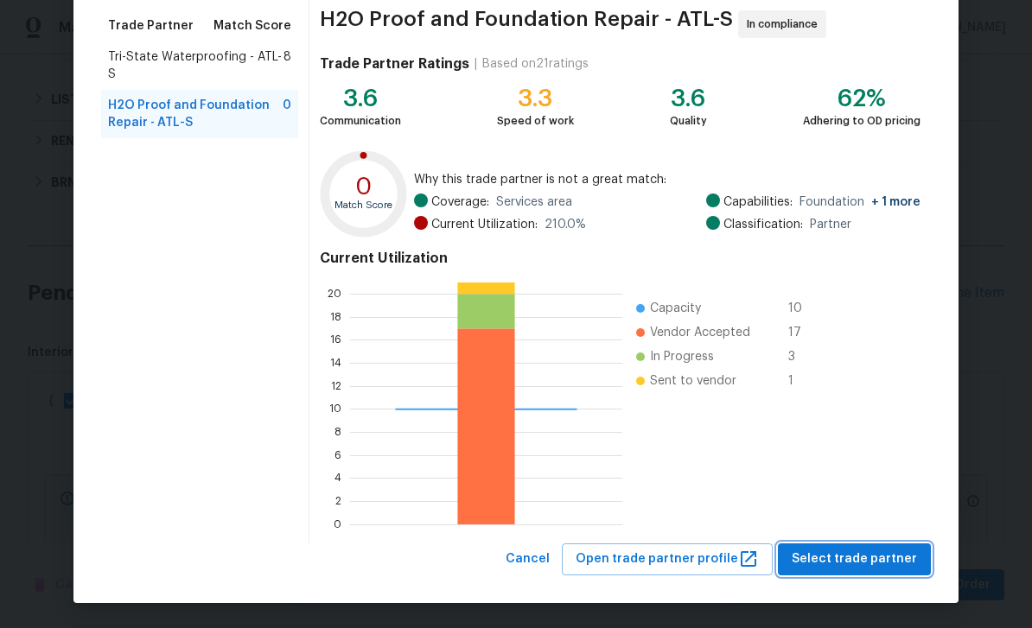
click at [867, 563] on span "Select trade partner" at bounding box center [854, 560] width 125 height 22
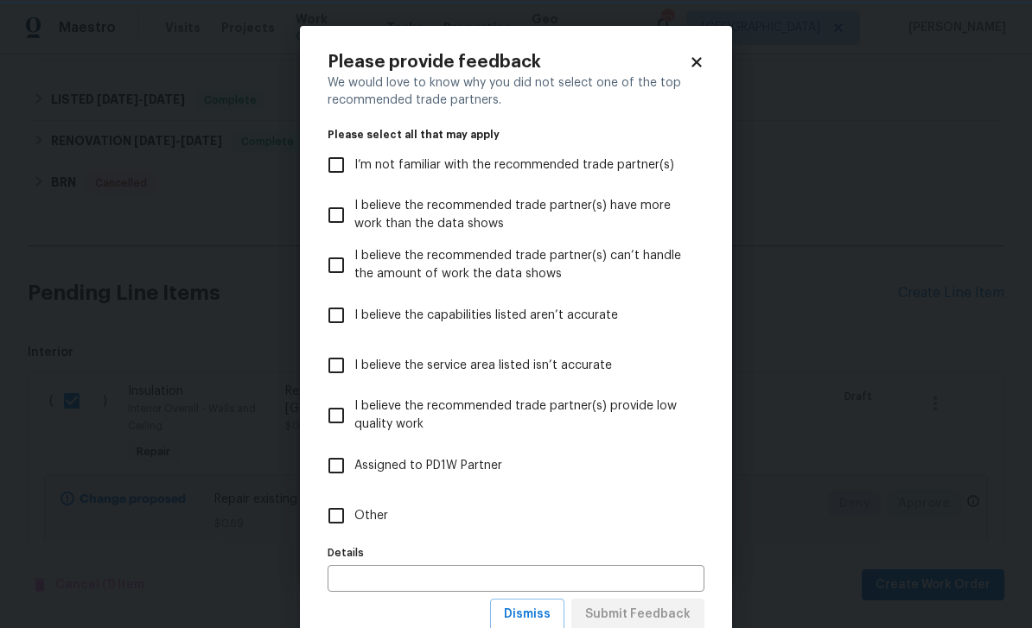
scroll to position [0, 0]
click at [335, 516] on input "Other" at bounding box center [336, 516] width 36 height 36
checkbox input "true"
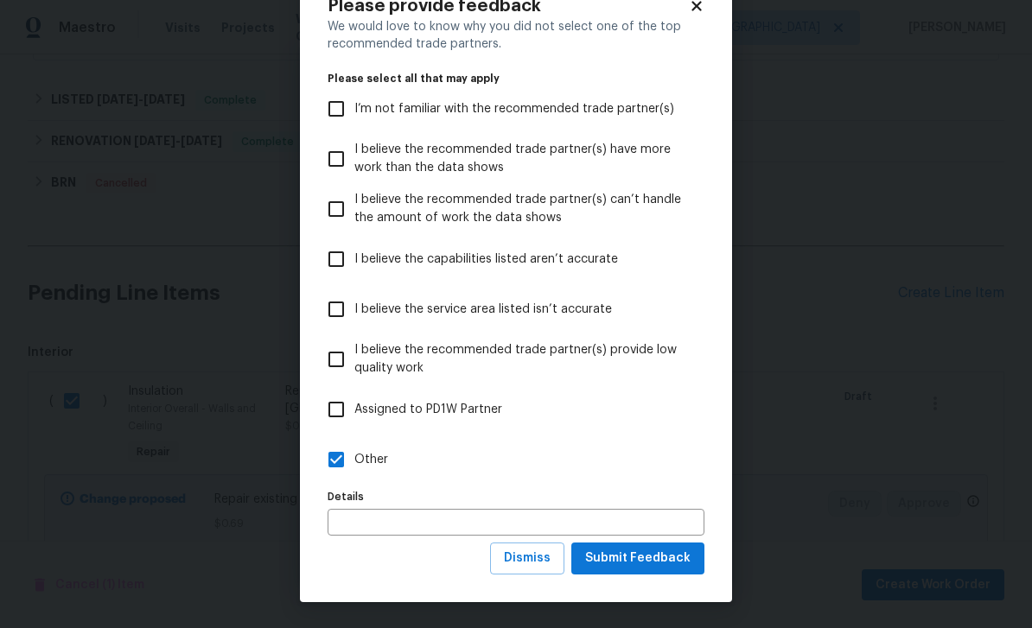
scroll to position [57, 0]
click at [671, 558] on span "Submit Feedback" at bounding box center [637, 559] width 105 height 22
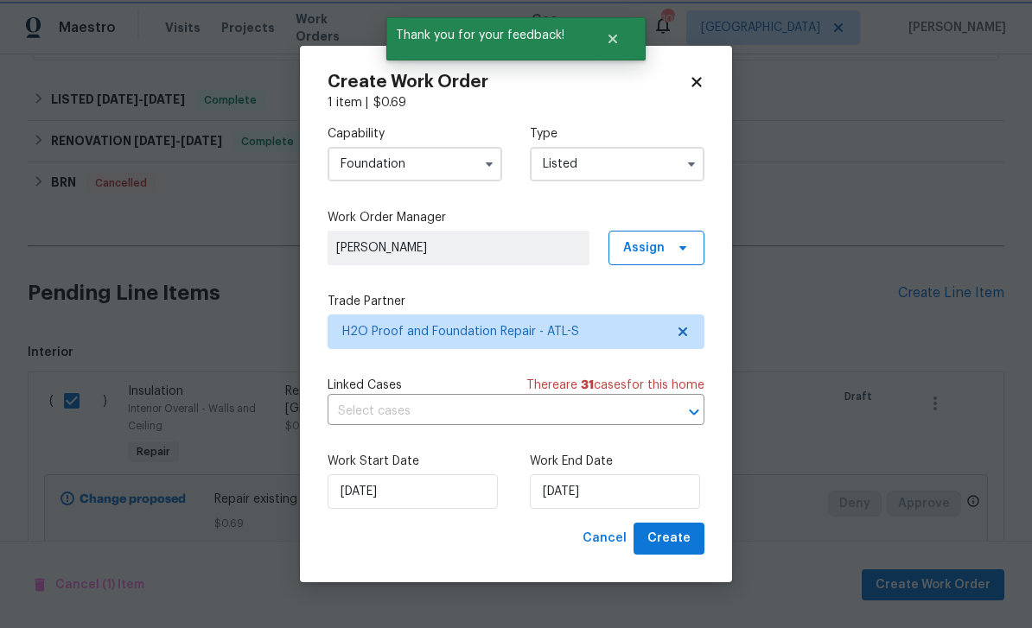
scroll to position [0, 0]
click at [662, 499] on input "8/25/2025" at bounding box center [615, 491] width 170 height 35
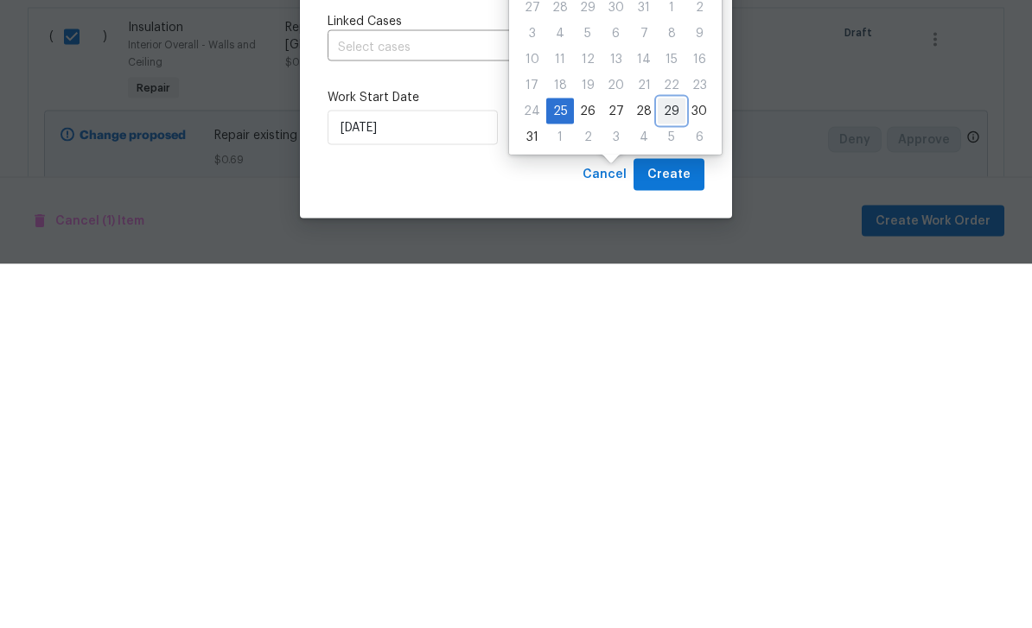
click at [663, 463] on div "29" at bounding box center [672, 475] width 28 height 24
type input "8/29/2025"
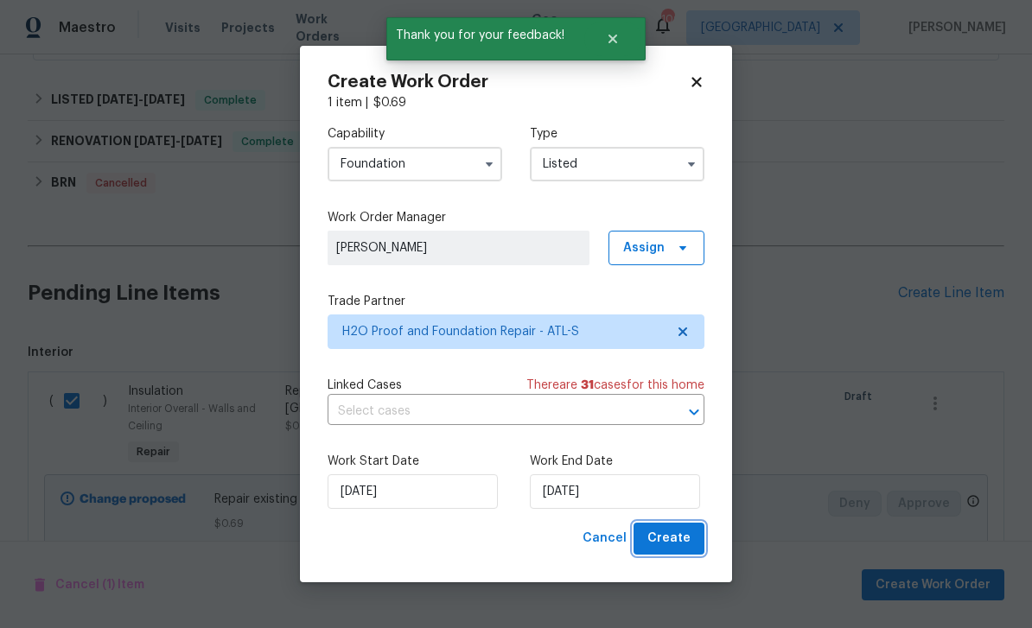
click at [670, 546] on span "Create" at bounding box center [668, 539] width 43 height 22
checkbox input "false"
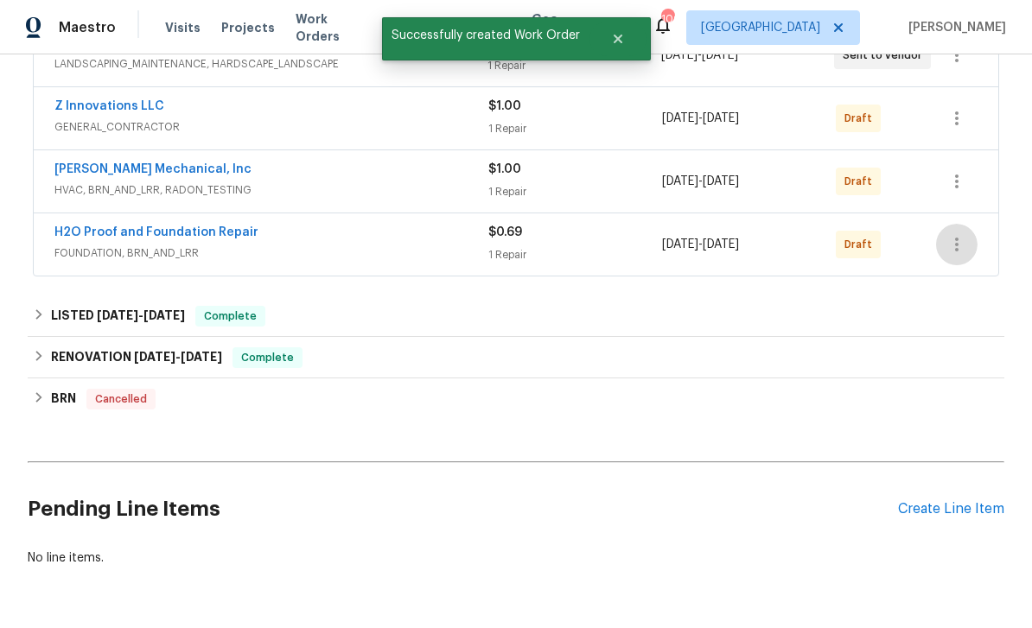
click at [958, 249] on icon "button" at bounding box center [956, 244] width 21 height 21
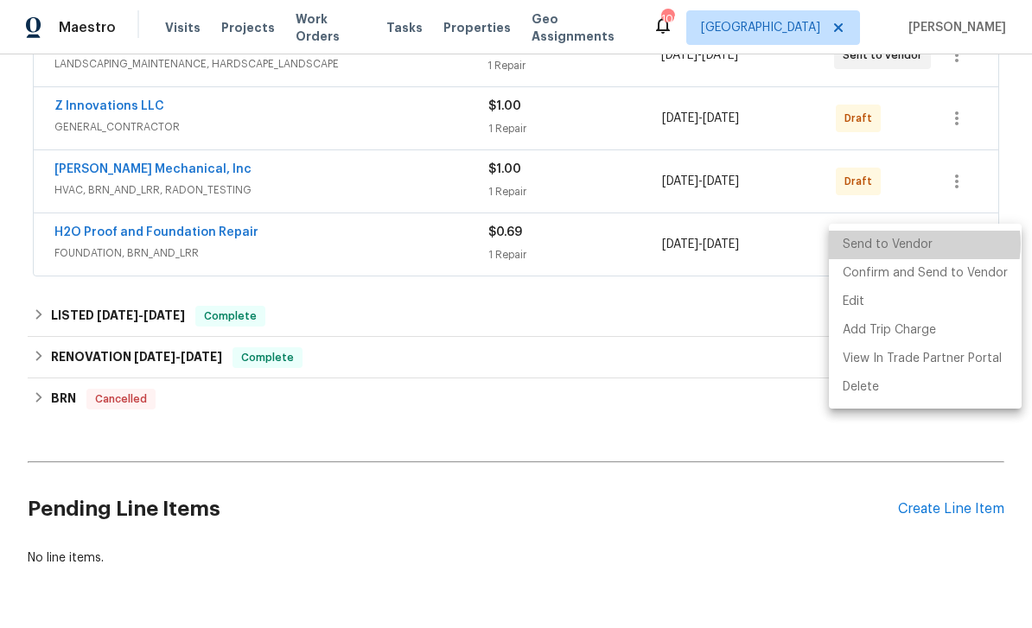
click at [922, 245] on li "Send to Vendor" at bounding box center [925, 245] width 193 height 29
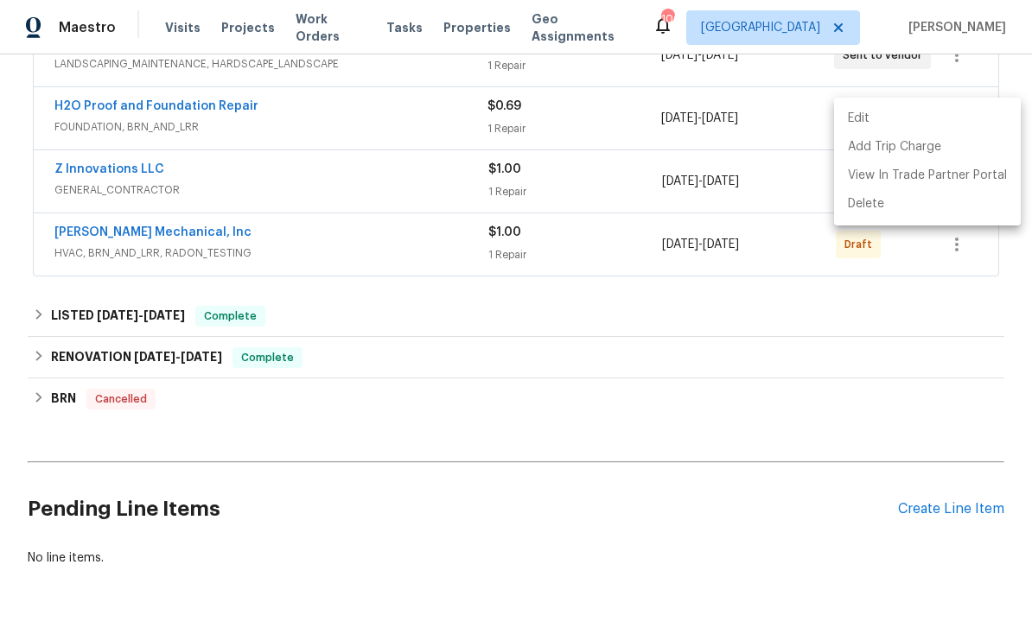
click at [960, 243] on div at bounding box center [516, 314] width 1032 height 628
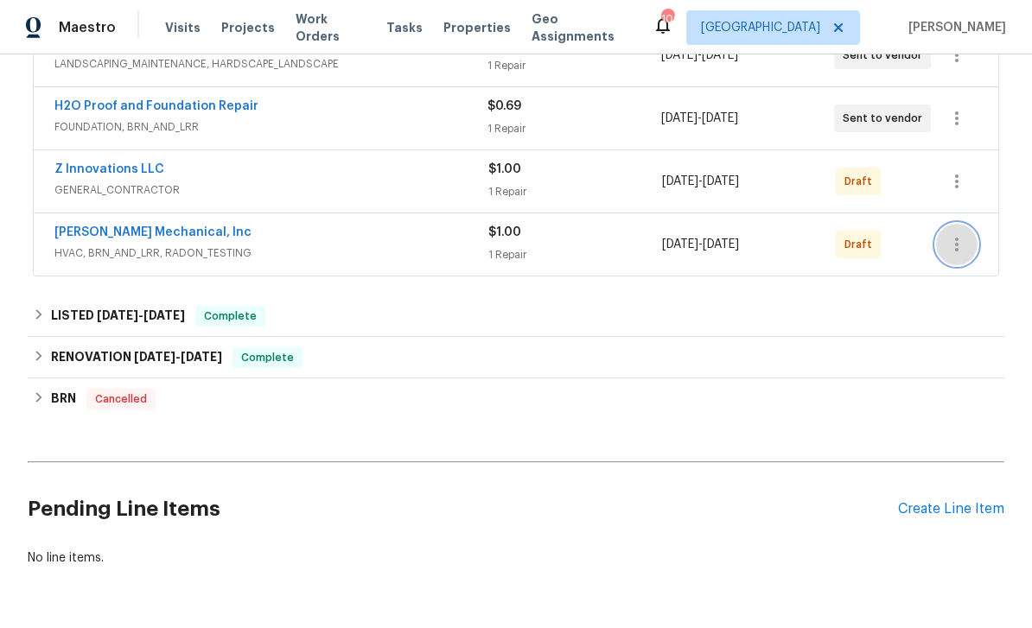
click at [955, 243] on icon "button" at bounding box center [956, 244] width 21 height 21
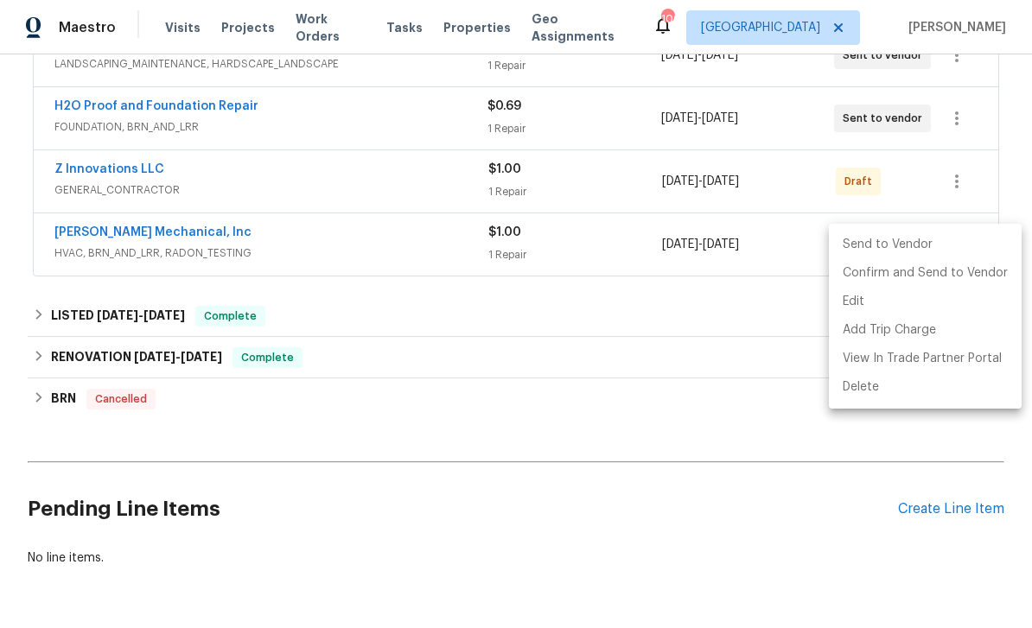
click at [928, 248] on li "Send to Vendor" at bounding box center [925, 245] width 193 height 29
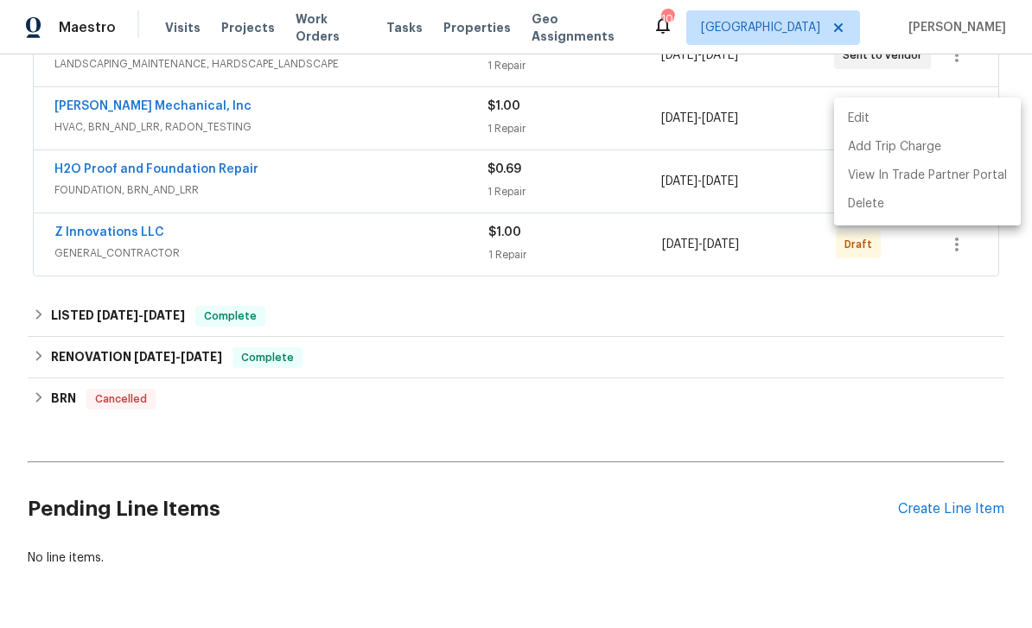
click at [93, 234] on div at bounding box center [516, 314] width 1032 height 628
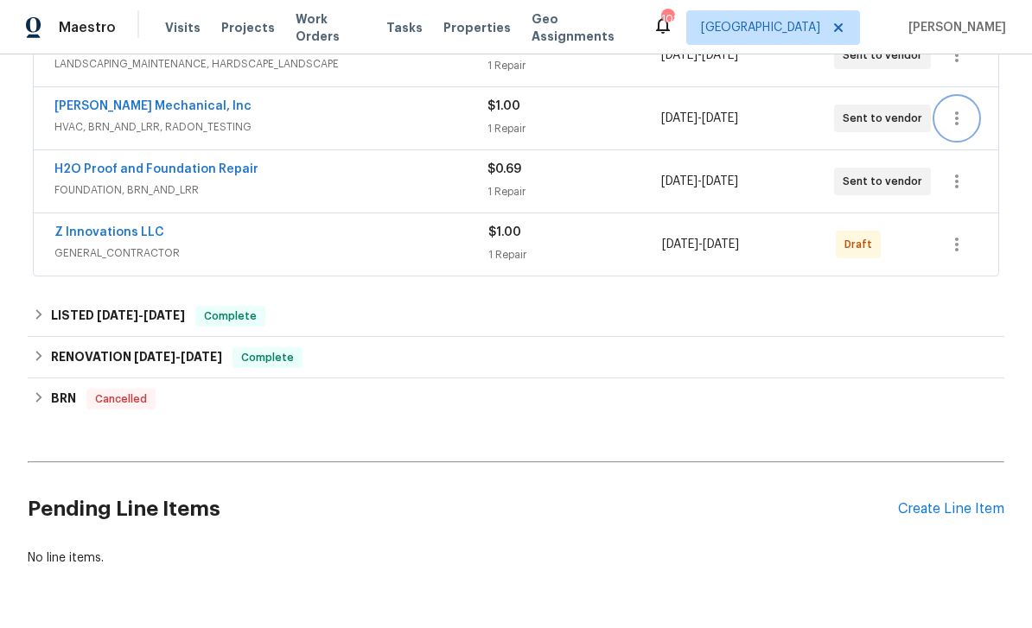
scroll to position [425, 0]
